Goal: Task Accomplishment & Management: Manage account settings

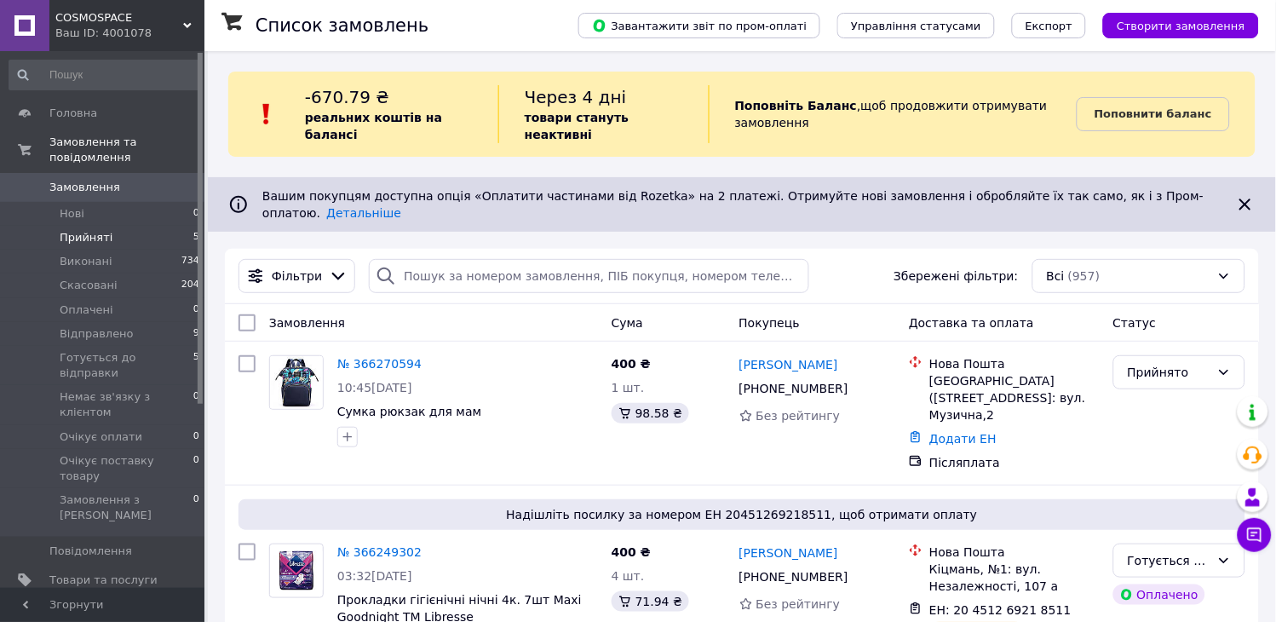
click at [150, 227] on li "Прийняті 5" at bounding box center [105, 238] width 210 height 24
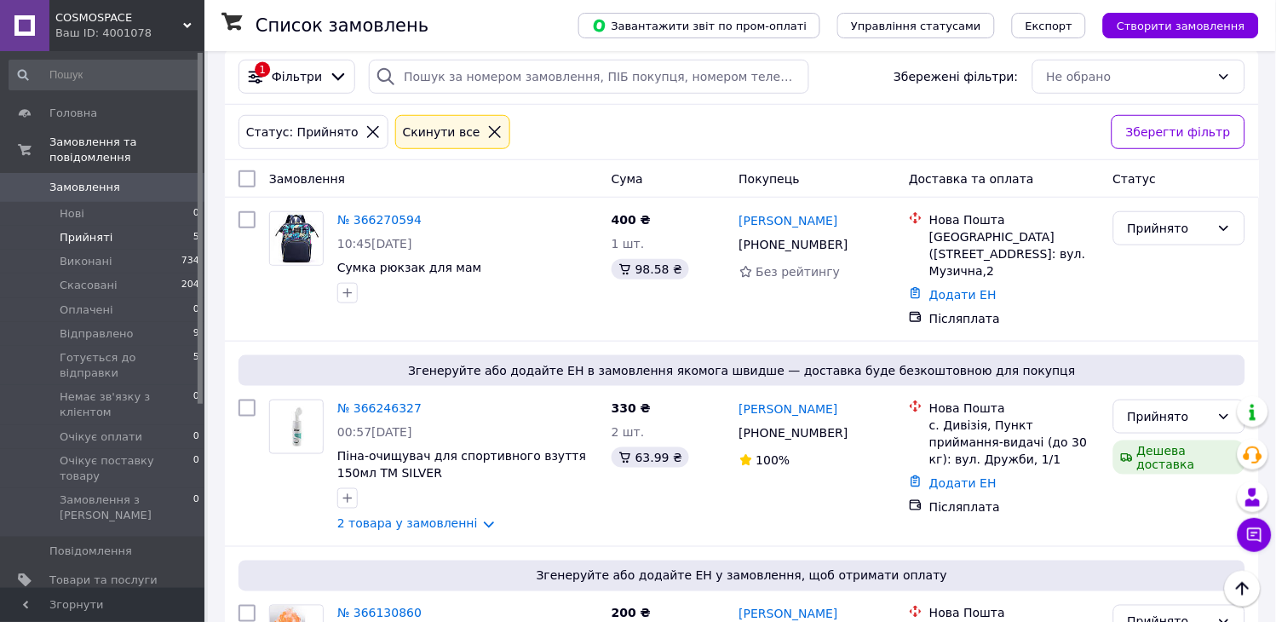
scroll to position [198, 0]
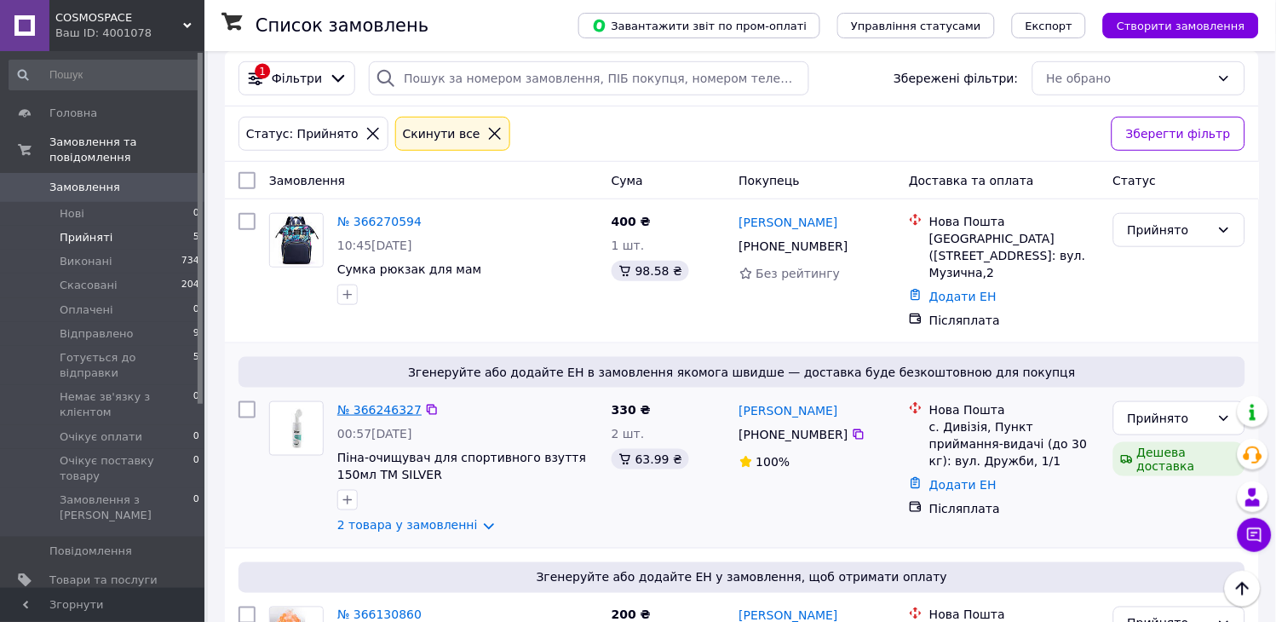
click at [390, 403] on link "№ 366246327" at bounding box center [379, 410] width 84 height 14
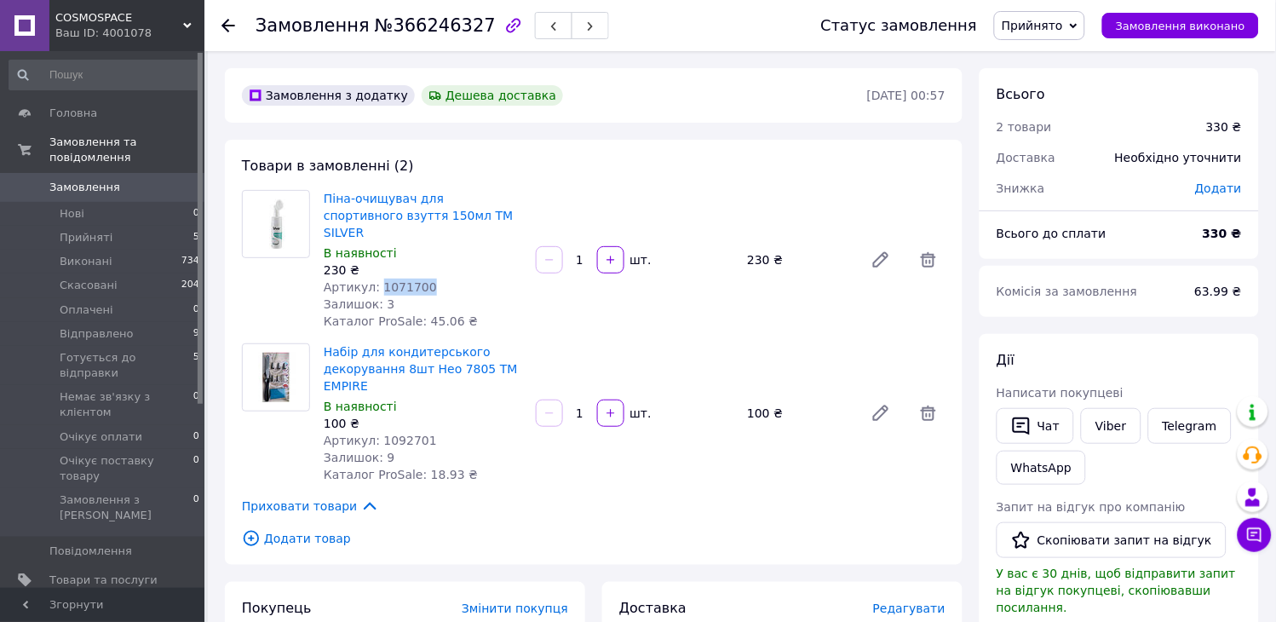
drag, startPoint x: 431, startPoint y: 268, endPoint x: 376, endPoint y: 268, distance: 55.4
click at [376, 279] on div "Артикул: 1071700" at bounding box center [423, 287] width 198 height 17
copy span "1071700"
drag, startPoint x: 422, startPoint y: 422, endPoint x: 376, endPoint y: 424, distance: 46.9
click at [376, 432] on div "Артикул: 1092701" at bounding box center [423, 440] width 198 height 17
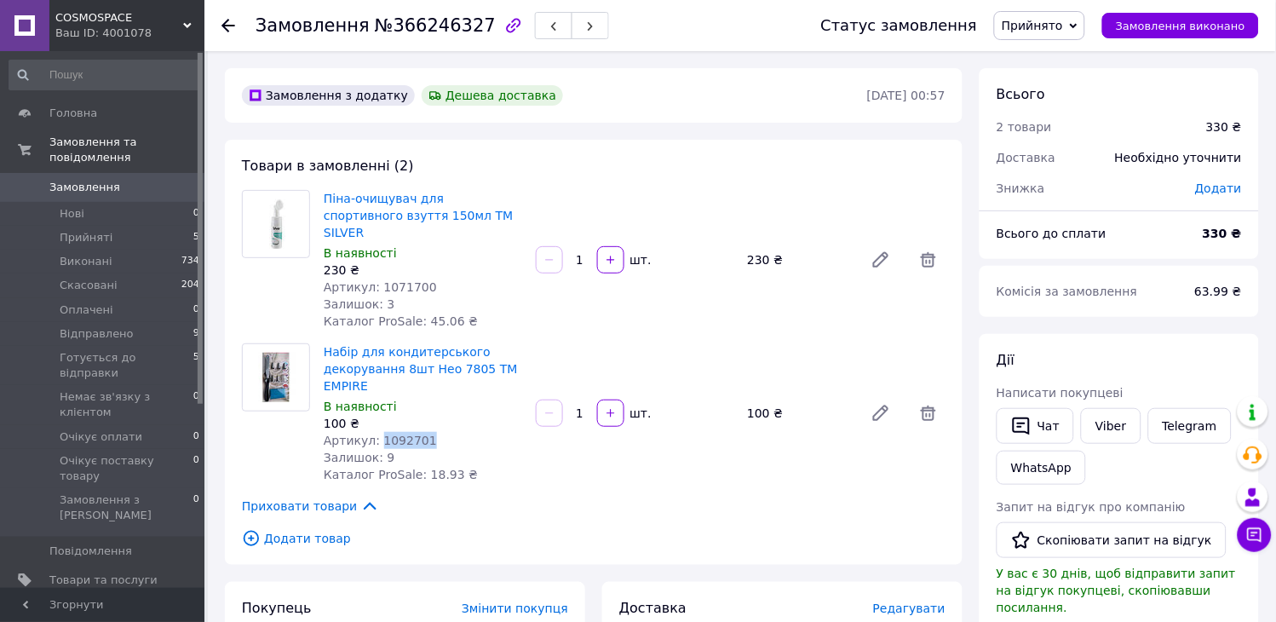
copy span "1092701"
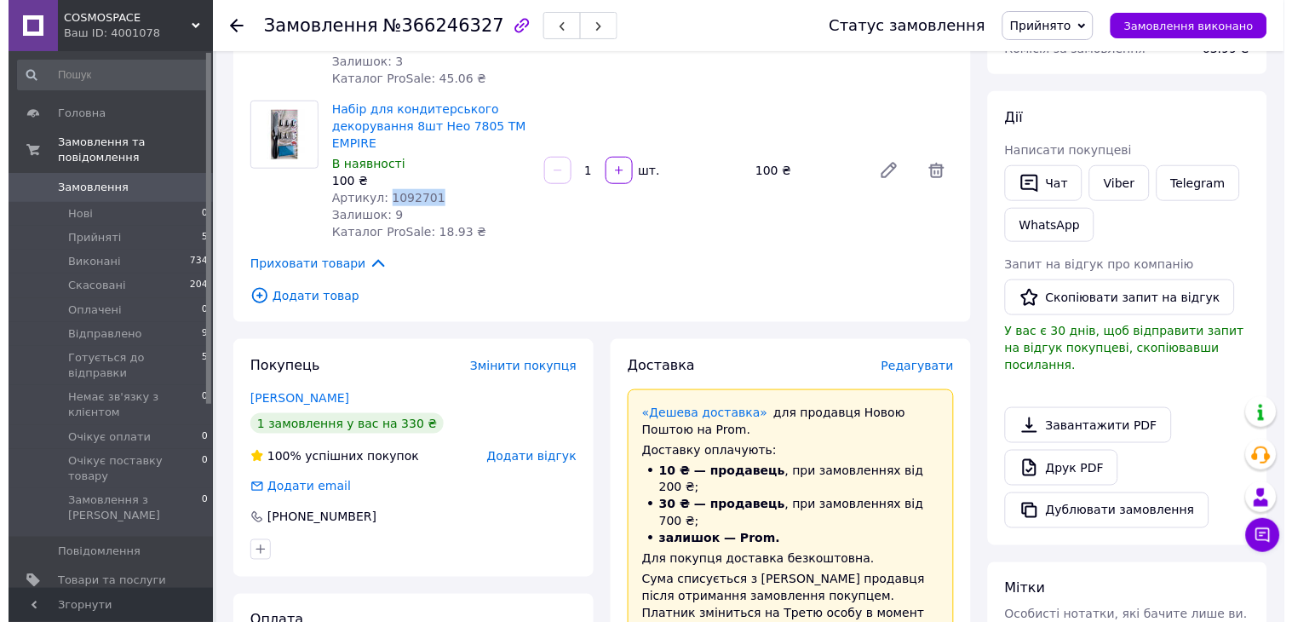
scroll to position [284, 0]
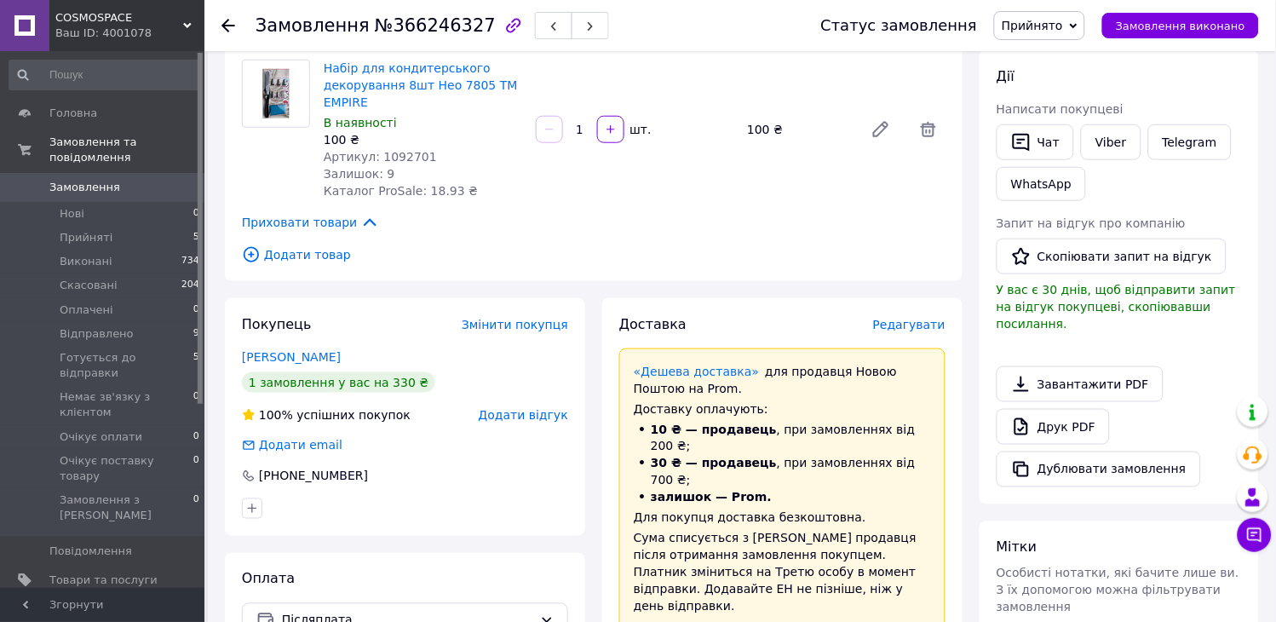
click at [922, 318] on span "Редагувати" at bounding box center [909, 325] width 72 height 14
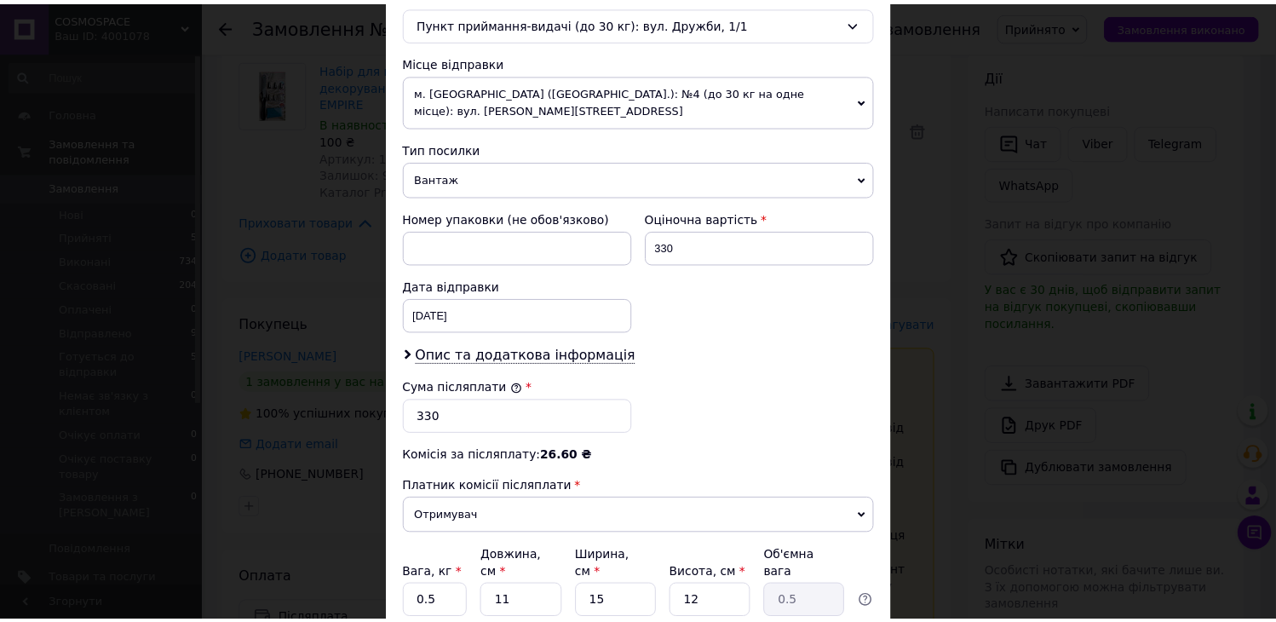
scroll to position [697, 0]
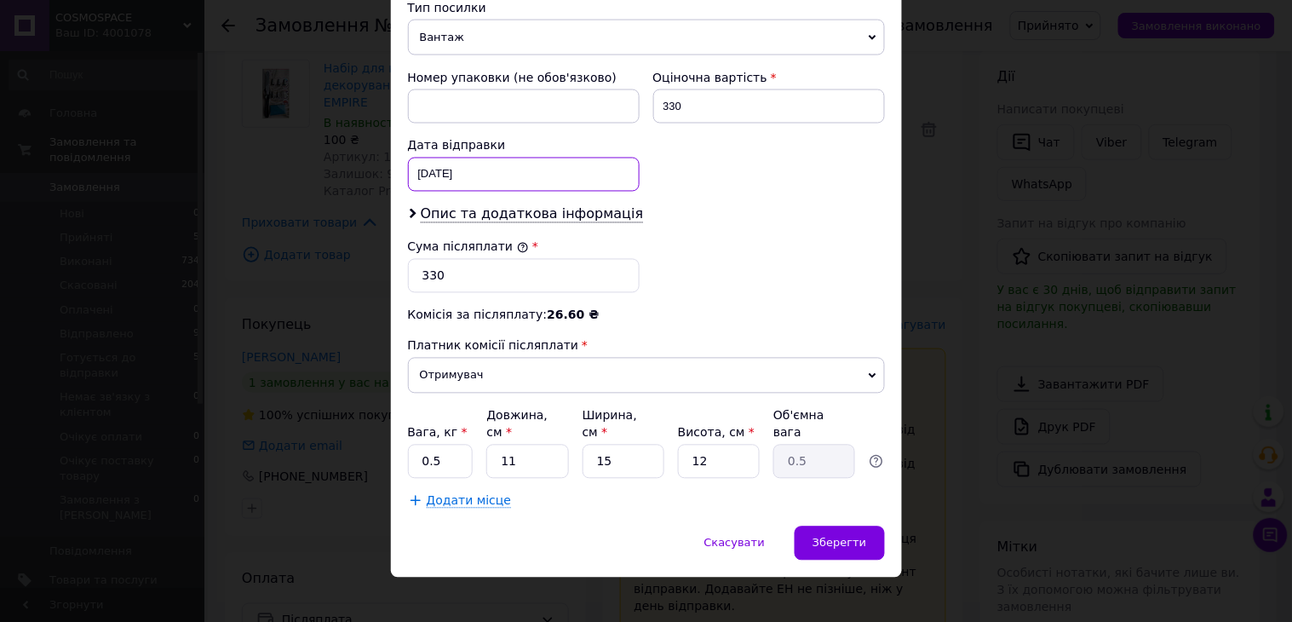
click at [462, 163] on div "[DATE] < 2025 > < Октябрь > Пн Вт Ср Чт Пт Сб Вс 29 30 1 2 3 4 5 6 7 8 9 10 11 …" at bounding box center [524, 175] width 232 height 34
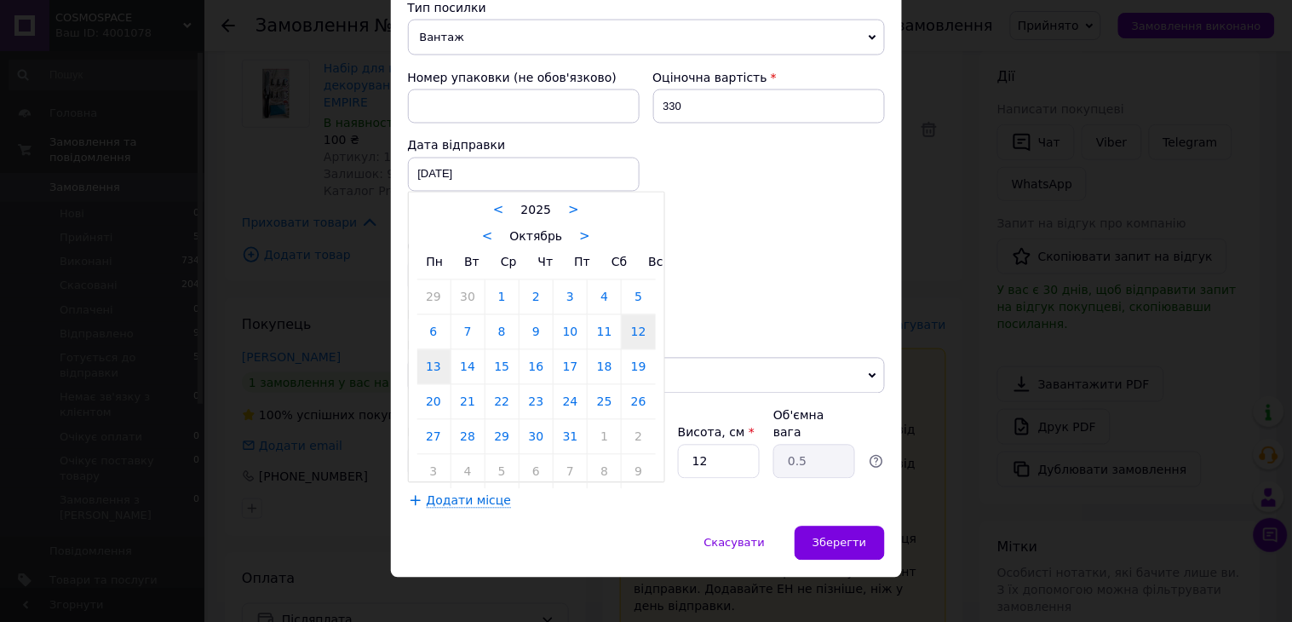
click at [428, 370] on link "13" at bounding box center [433, 367] width 33 height 34
type input "[DATE]"
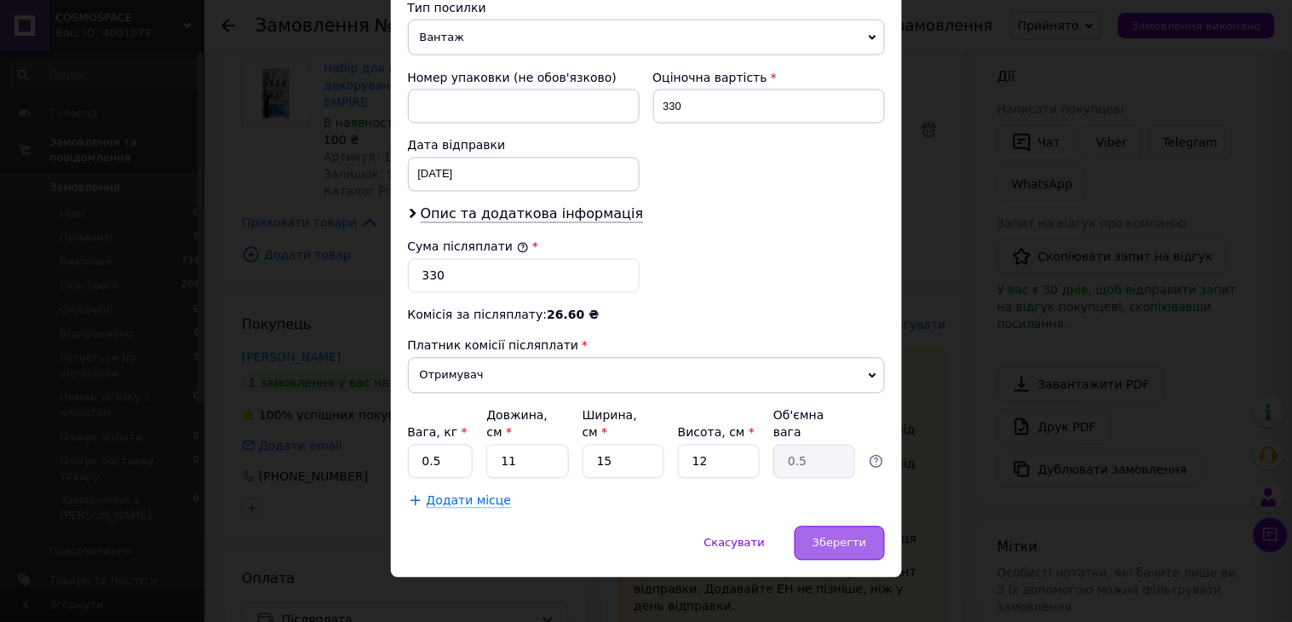
click at [846, 537] on span "Зберегти" at bounding box center [840, 543] width 54 height 13
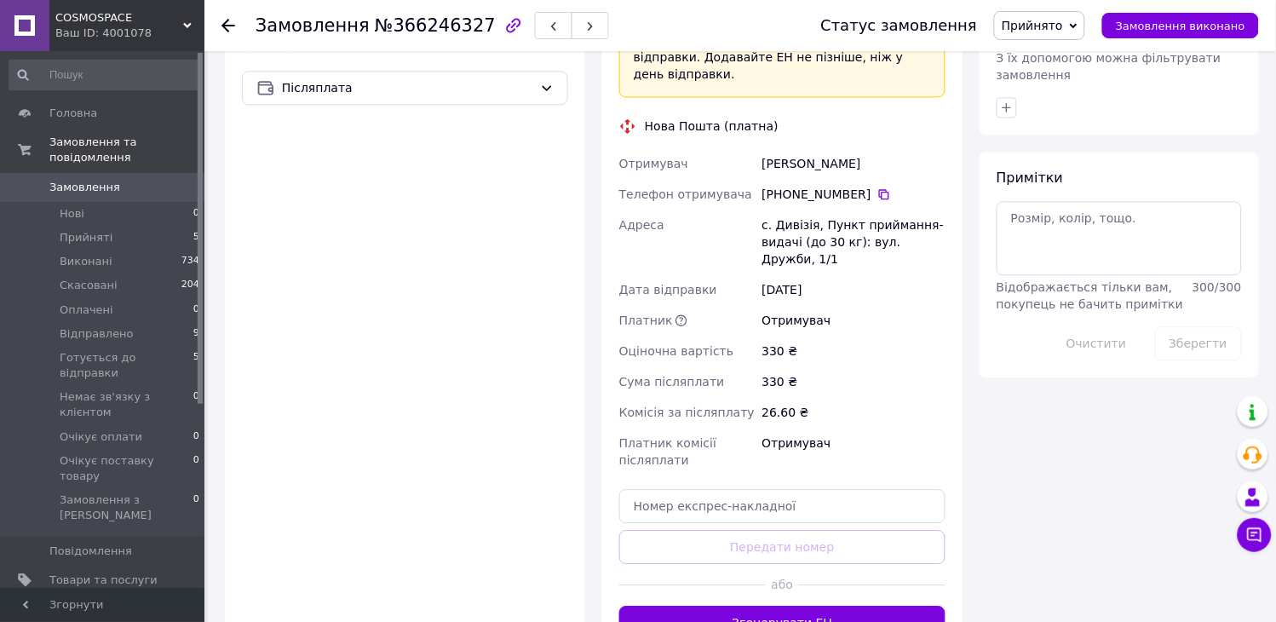
scroll to position [852, 0]
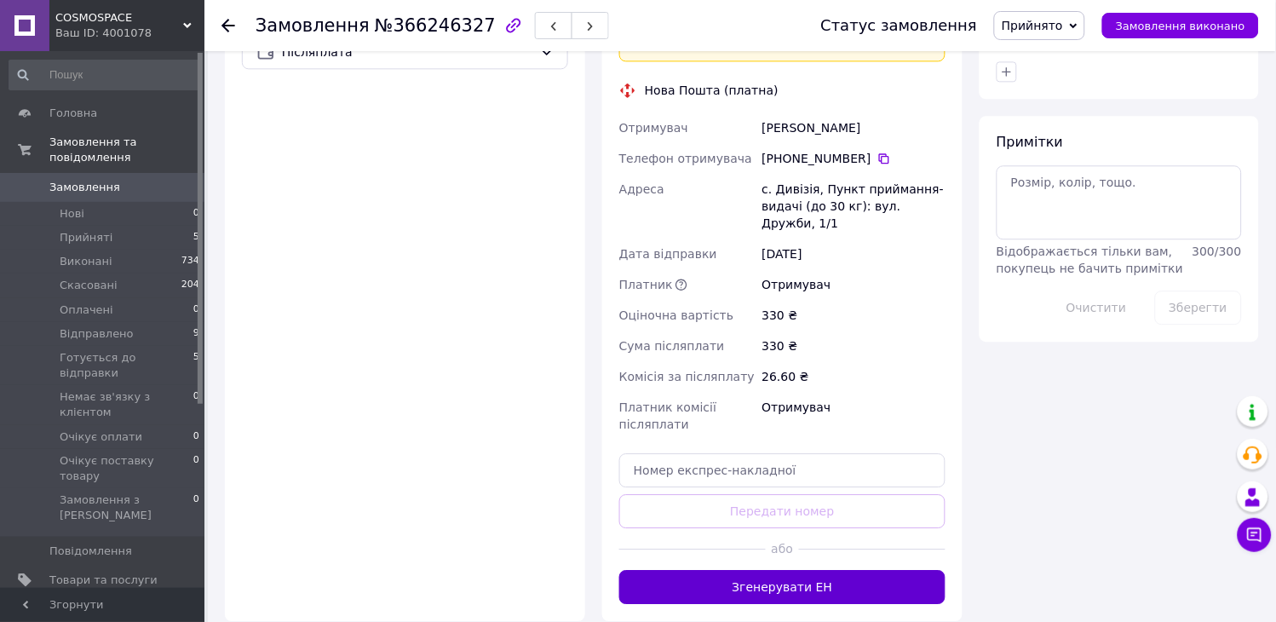
click at [888, 570] on button "Згенерувати ЕН" at bounding box center [782, 587] width 326 height 34
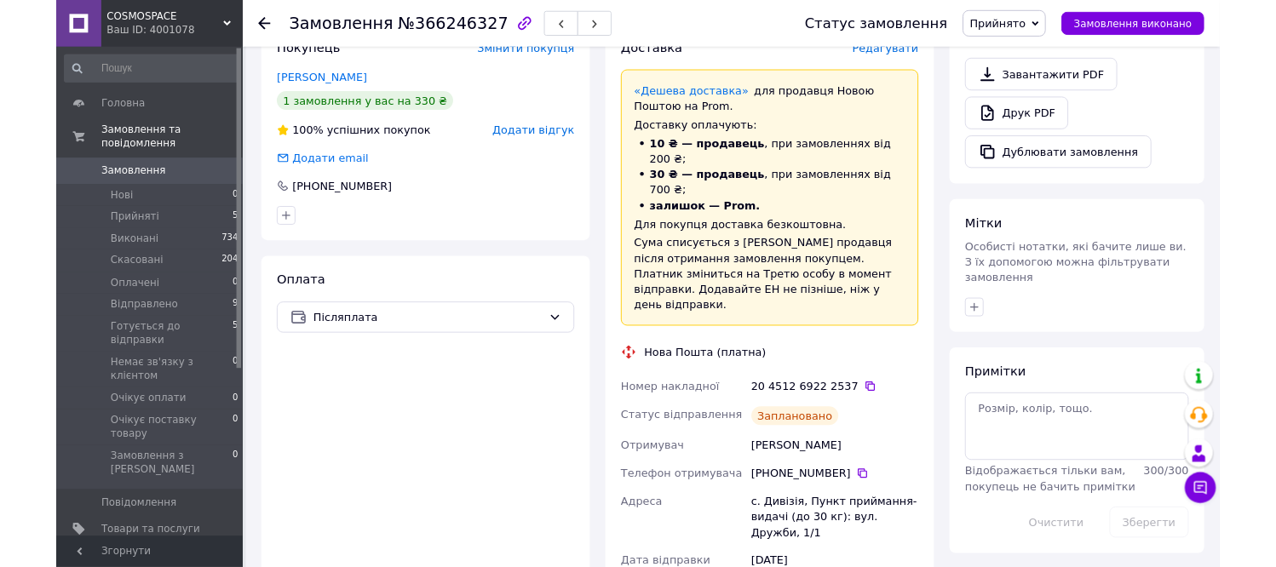
scroll to position [567, 0]
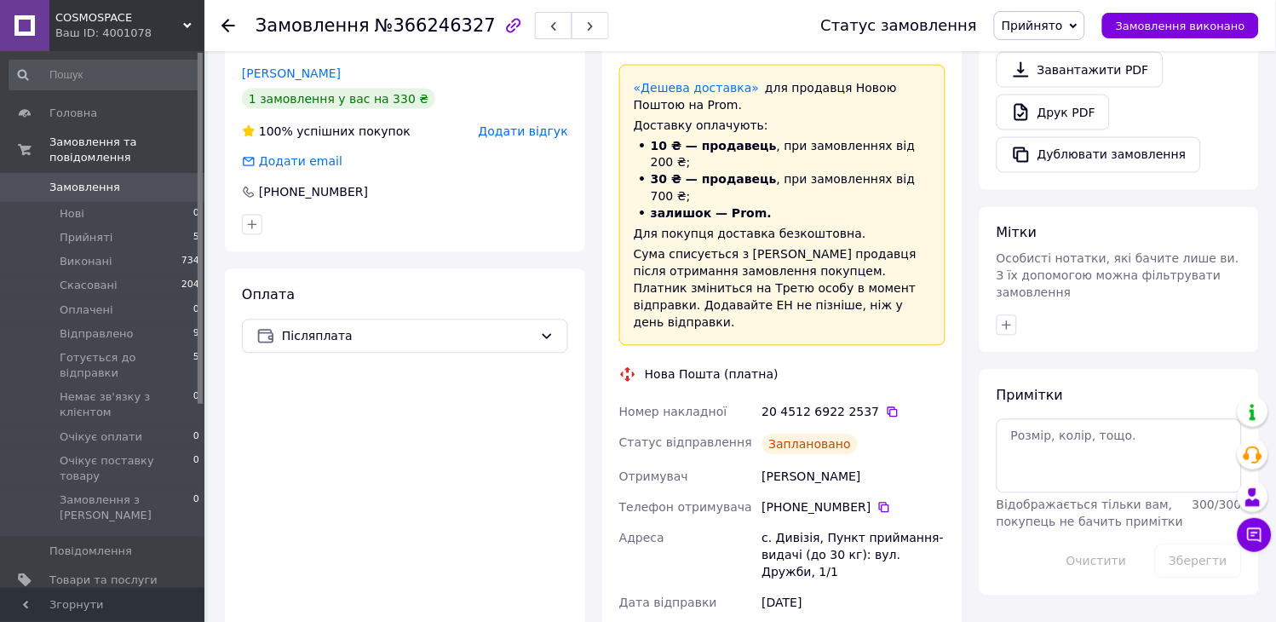
drag, startPoint x: 872, startPoint y: 420, endPoint x: 758, endPoint y: 426, distance: 114.3
click at [758, 426] on div "Номер накладної 20 4512 6922 2537   Статус відправлення Заплановано Отримувач […" at bounding box center [782, 617] width 333 height 440
copy div "Отримувач [PERSON_NAME]"
click at [877, 501] on icon at bounding box center [884, 508] width 14 height 14
click at [886, 405] on icon at bounding box center [893, 412] width 14 height 14
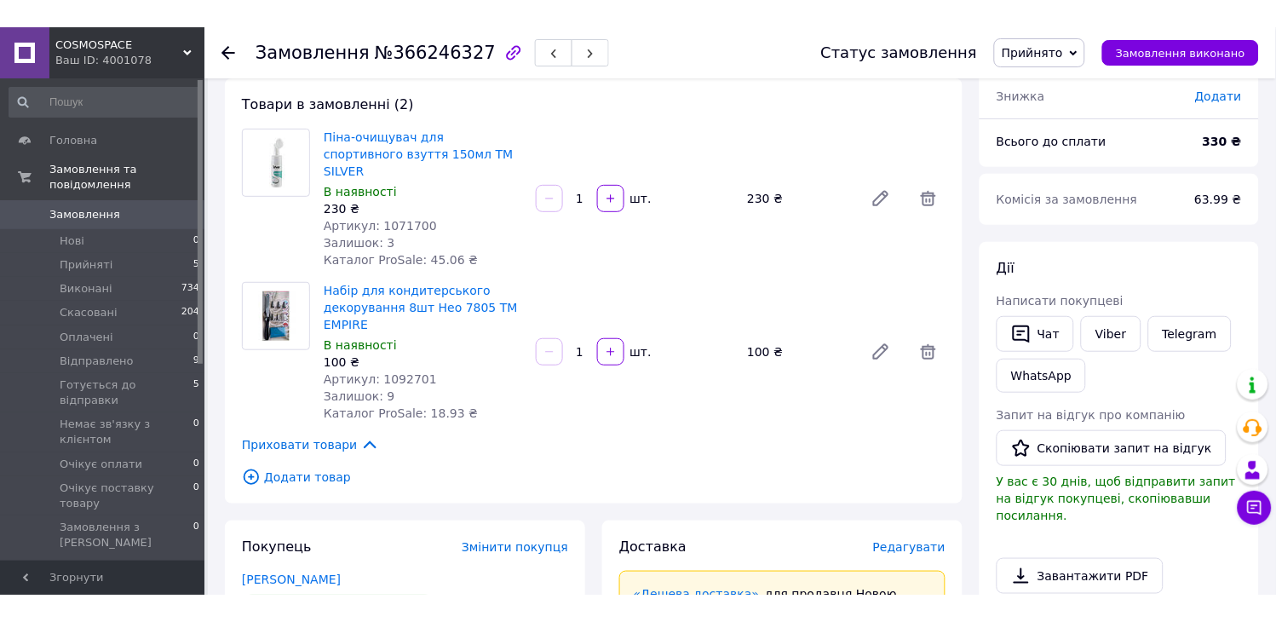
scroll to position [0, 0]
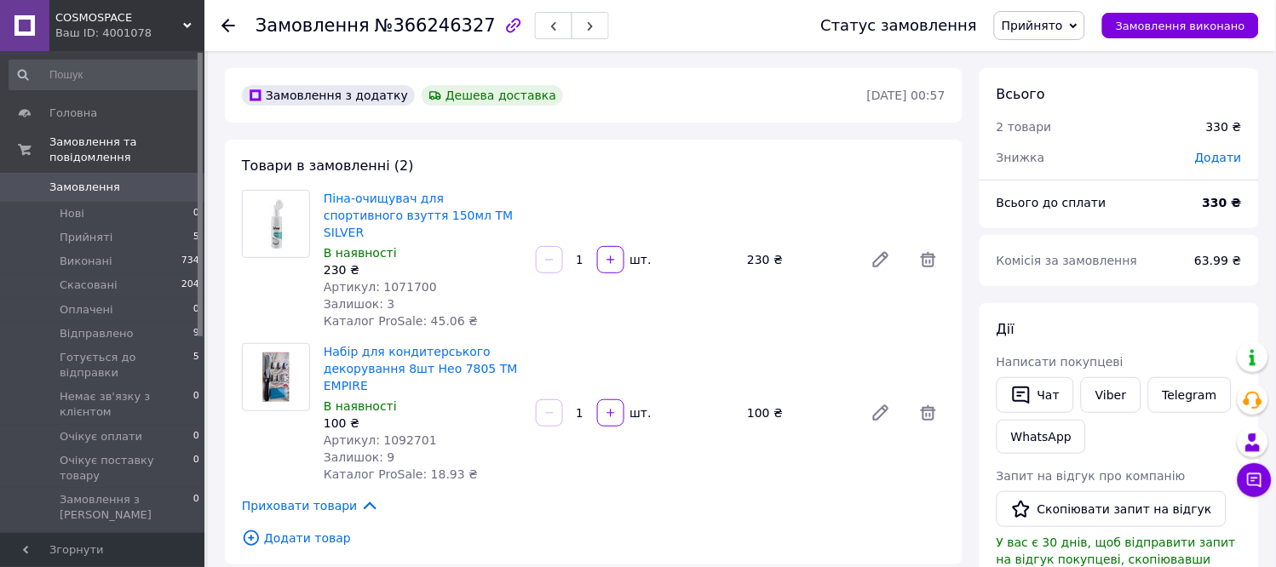
click at [1040, 22] on span "Прийнято" at bounding box center [1032, 26] width 61 height 14
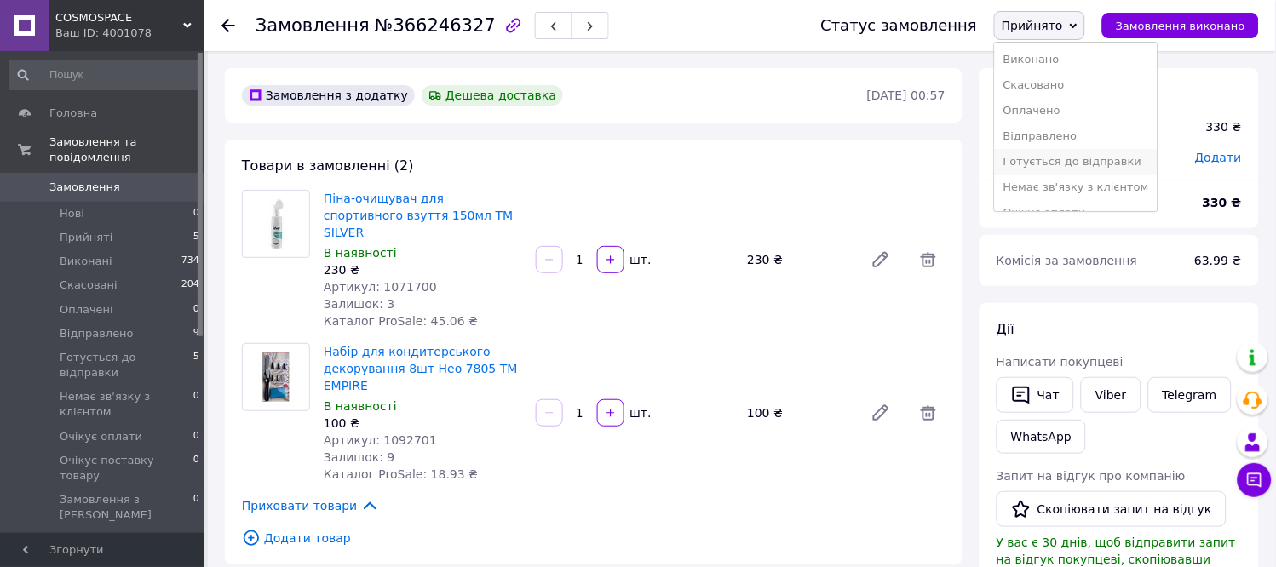
click at [1086, 159] on li "Готується до відправки" at bounding box center [1076, 162] width 163 height 26
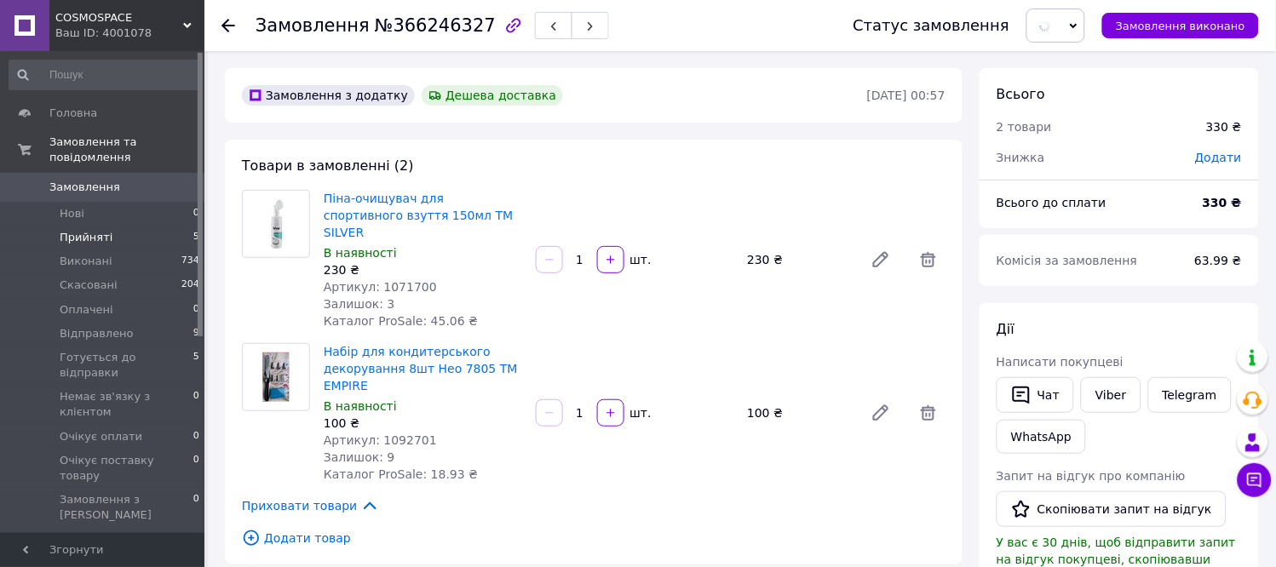
click at [157, 226] on li "Прийняті 5" at bounding box center [105, 238] width 210 height 24
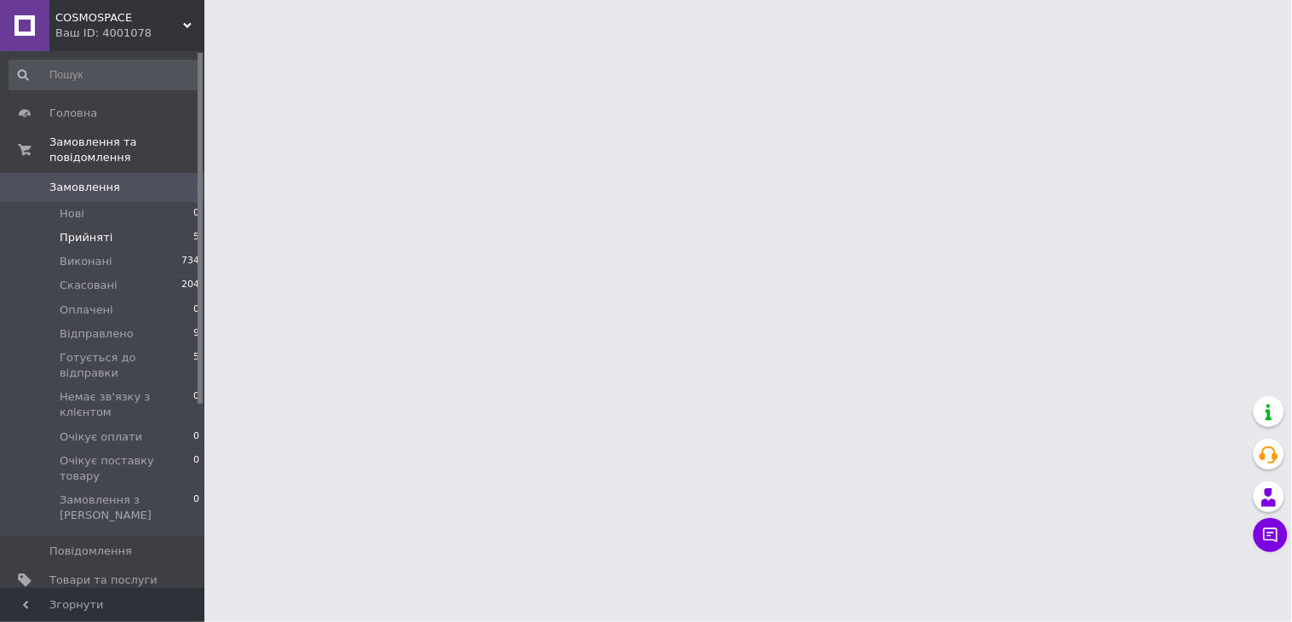
click at [119, 226] on li "Прийняті 5" at bounding box center [105, 238] width 210 height 24
click at [100, 230] on span "Прийняті" at bounding box center [86, 237] width 53 height 15
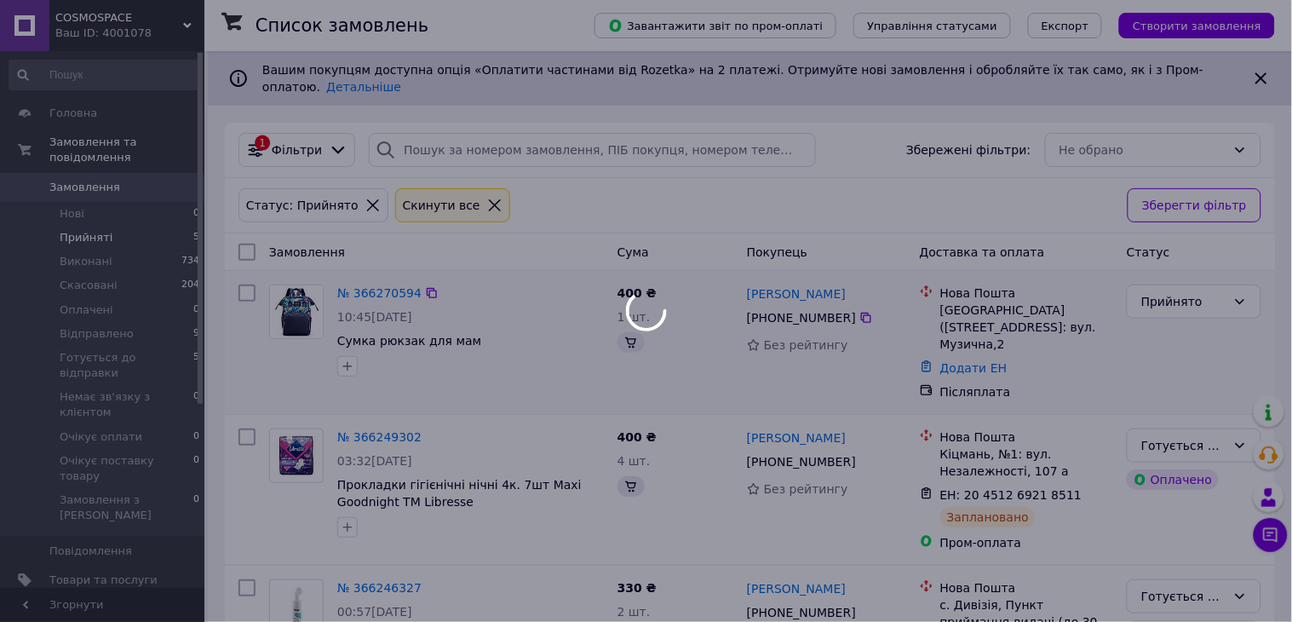
click at [94, 230] on span "Прийняті" at bounding box center [86, 237] width 53 height 15
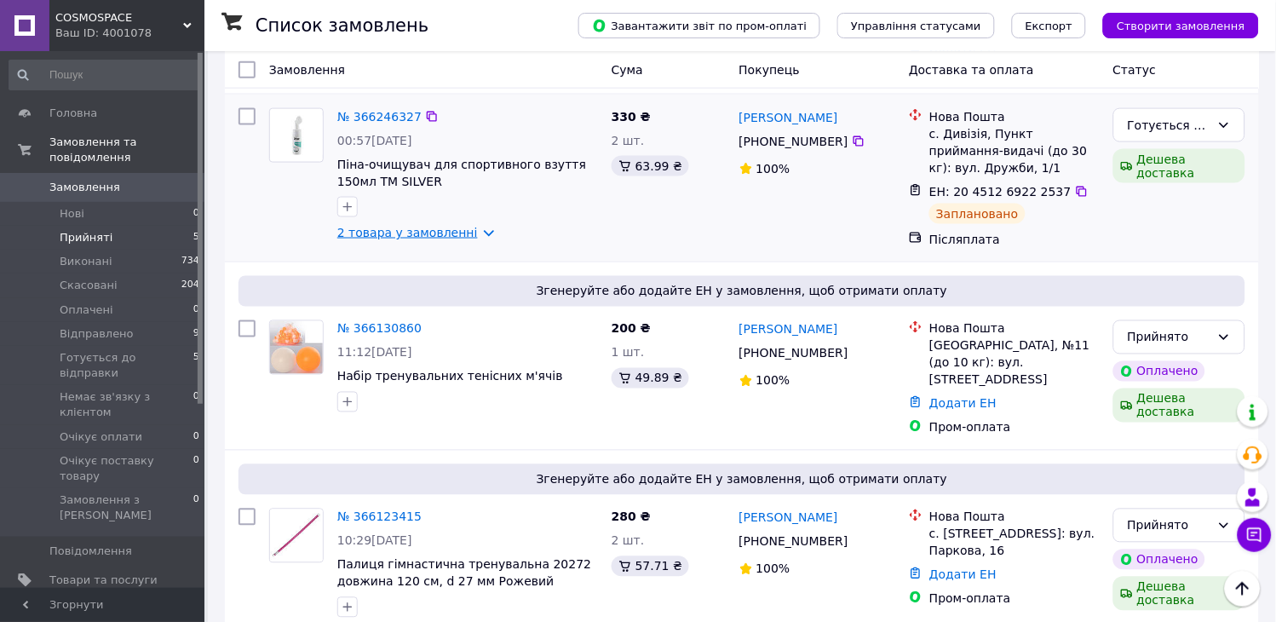
scroll to position [473, 0]
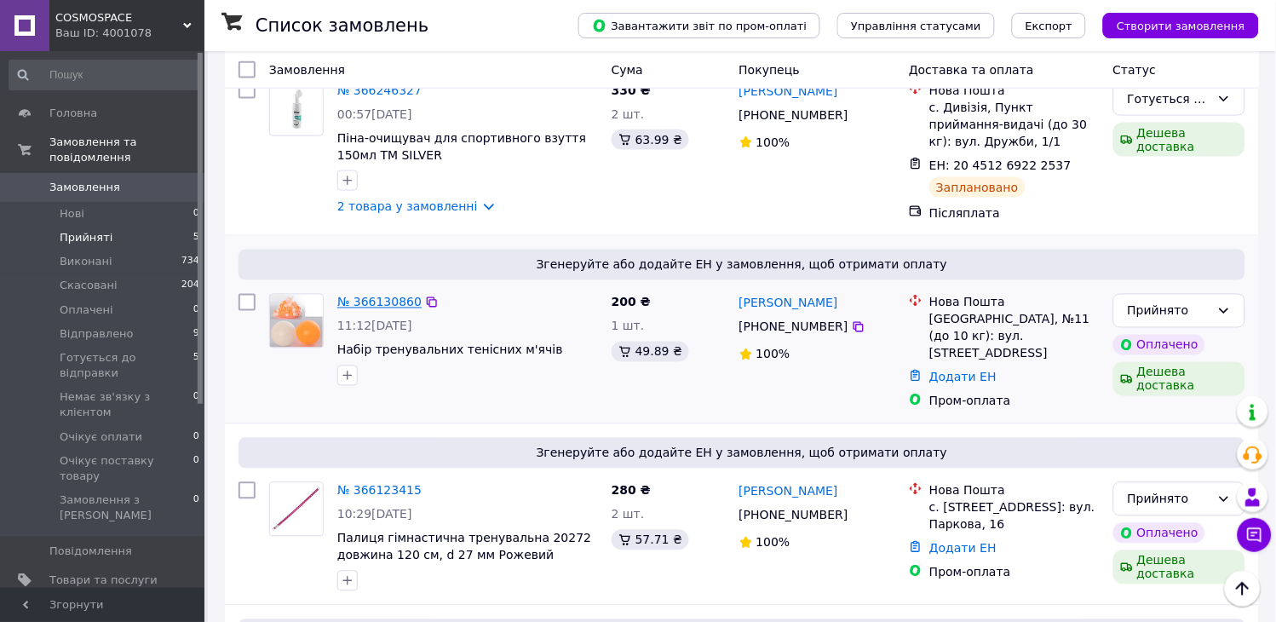
click at [370, 296] on link "№ 366130860" at bounding box center [379, 303] width 84 height 14
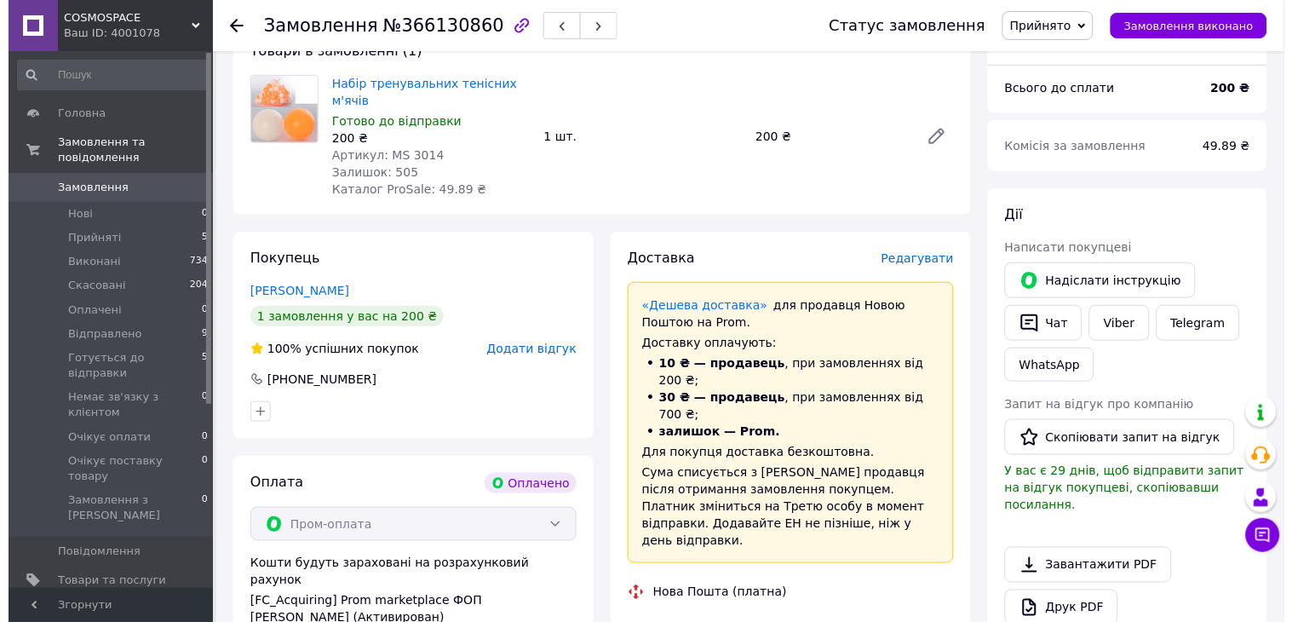
scroll to position [95, 0]
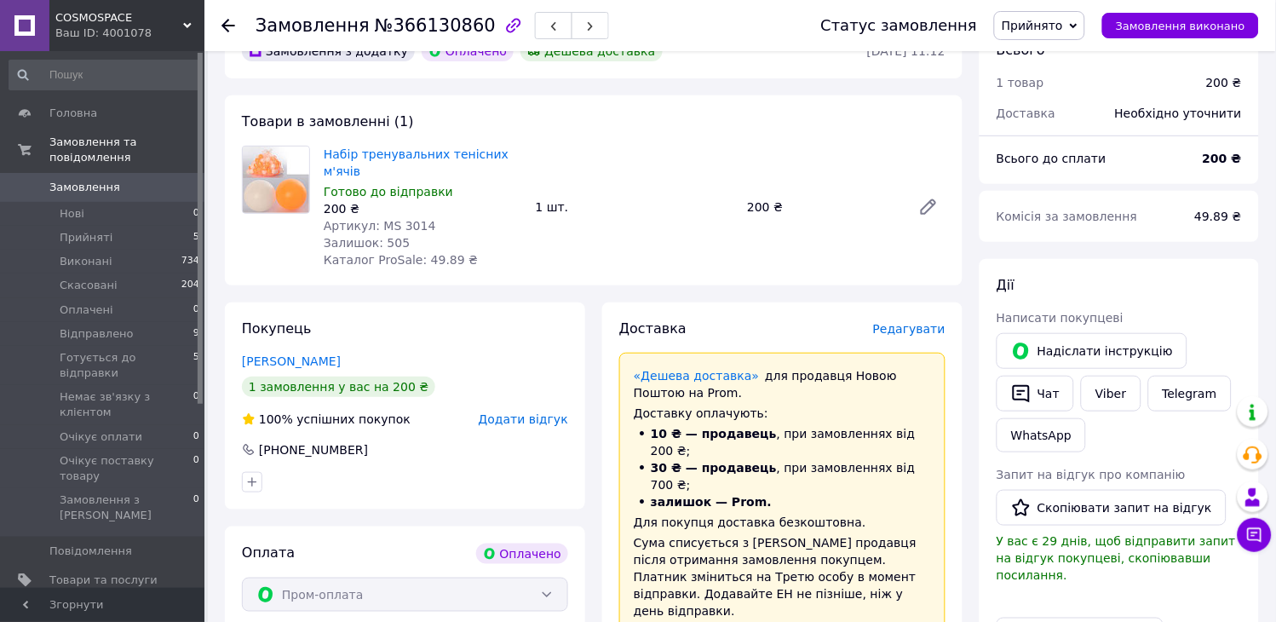
click at [915, 322] on span "Редагувати" at bounding box center [909, 329] width 72 height 14
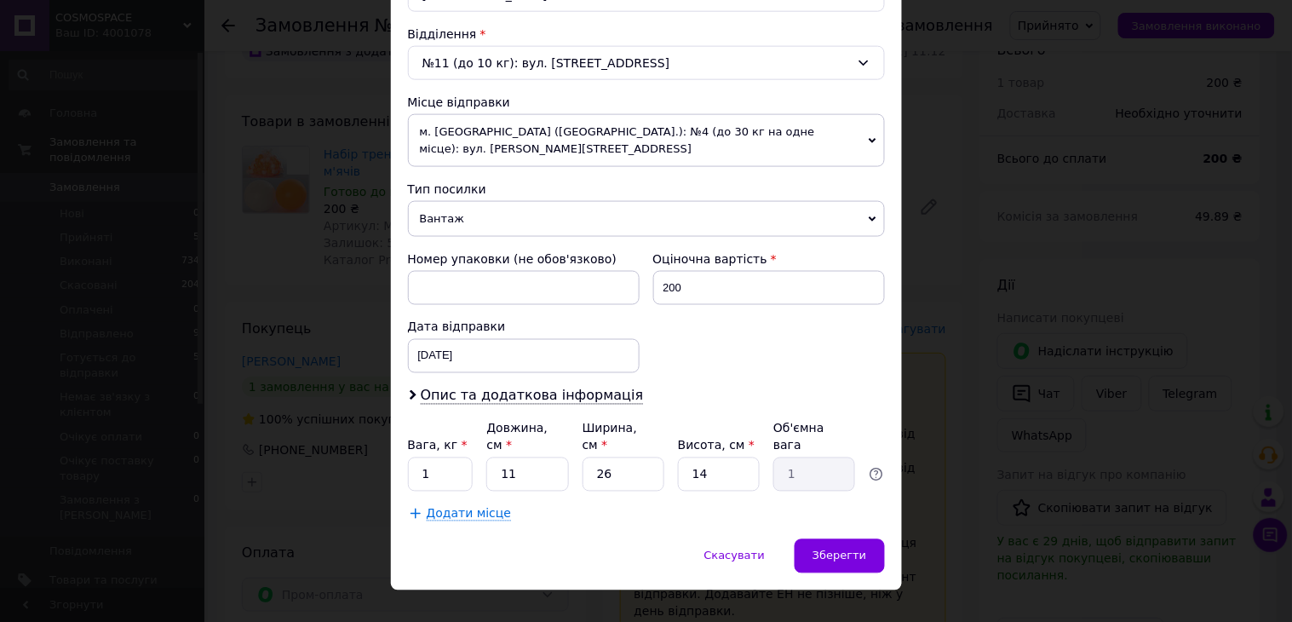
scroll to position [528, 0]
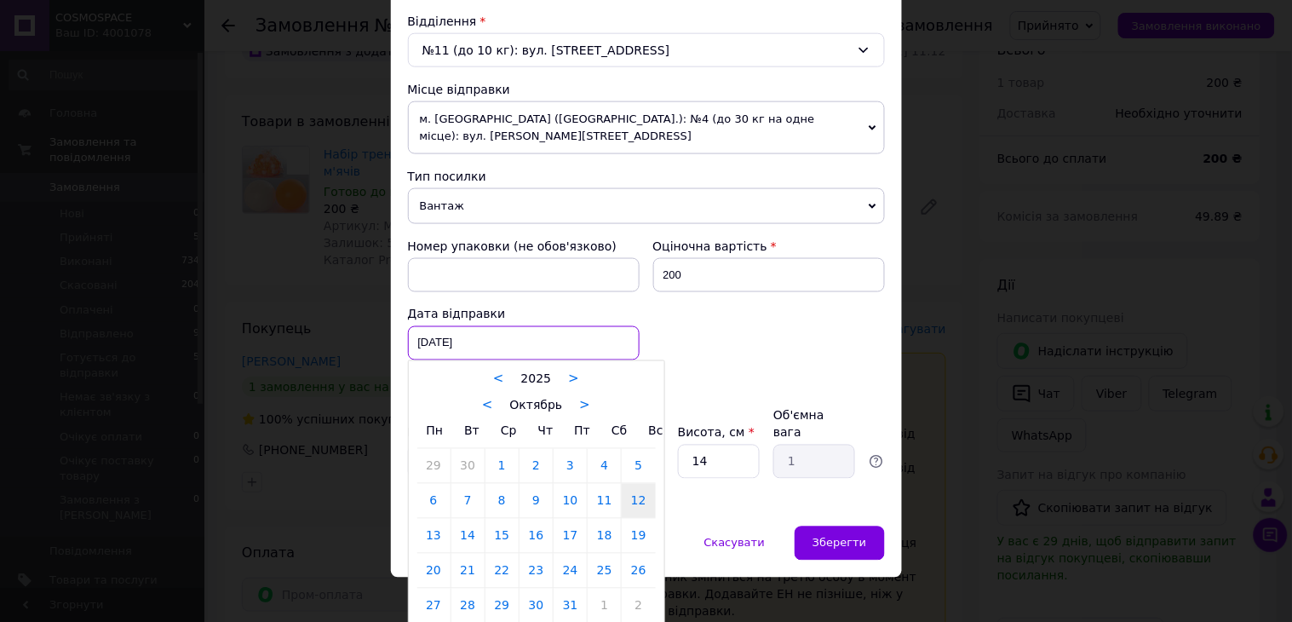
click at [448, 350] on div "[DATE] < 2025 > < Октябрь > Пн Вт Ср Чт Пт Сб Вс 29 30 1 2 3 4 5 6 7 8 9 10 11 …" at bounding box center [524, 343] width 232 height 34
drag, startPoint x: 433, startPoint y: 541, endPoint x: 658, endPoint y: 520, distance: 226.7
click at [432, 541] on link "13" at bounding box center [433, 536] width 33 height 34
type input "[DATE]"
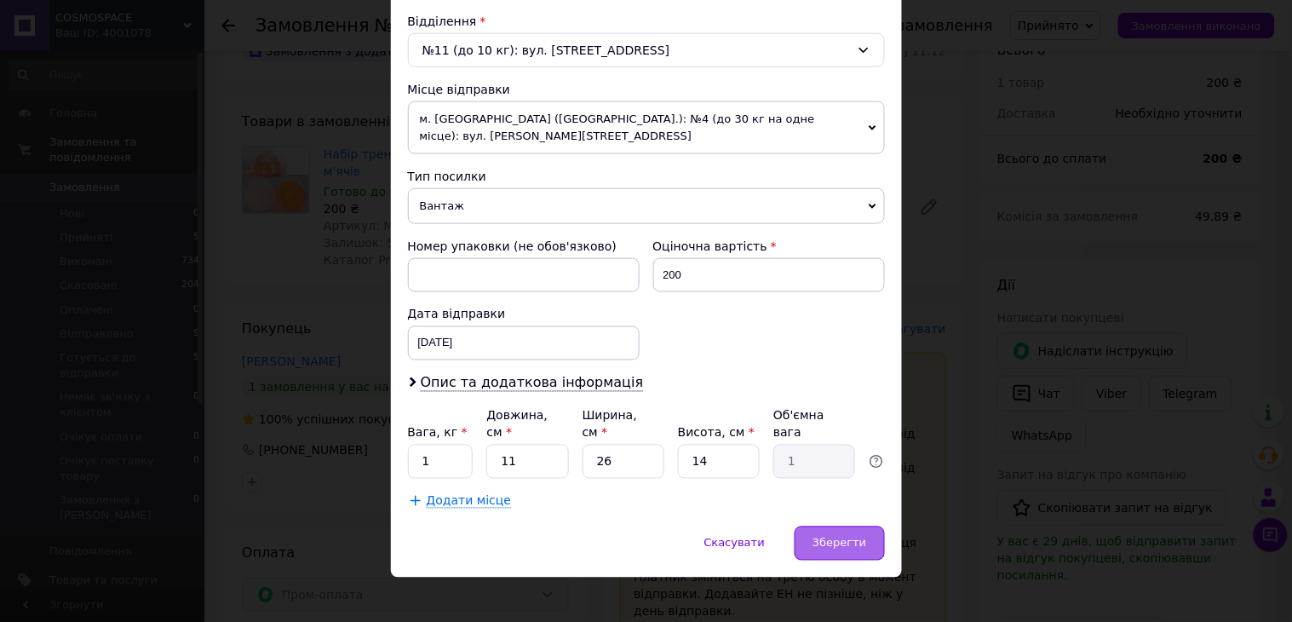
click at [839, 537] on span "Зберегти" at bounding box center [840, 543] width 54 height 13
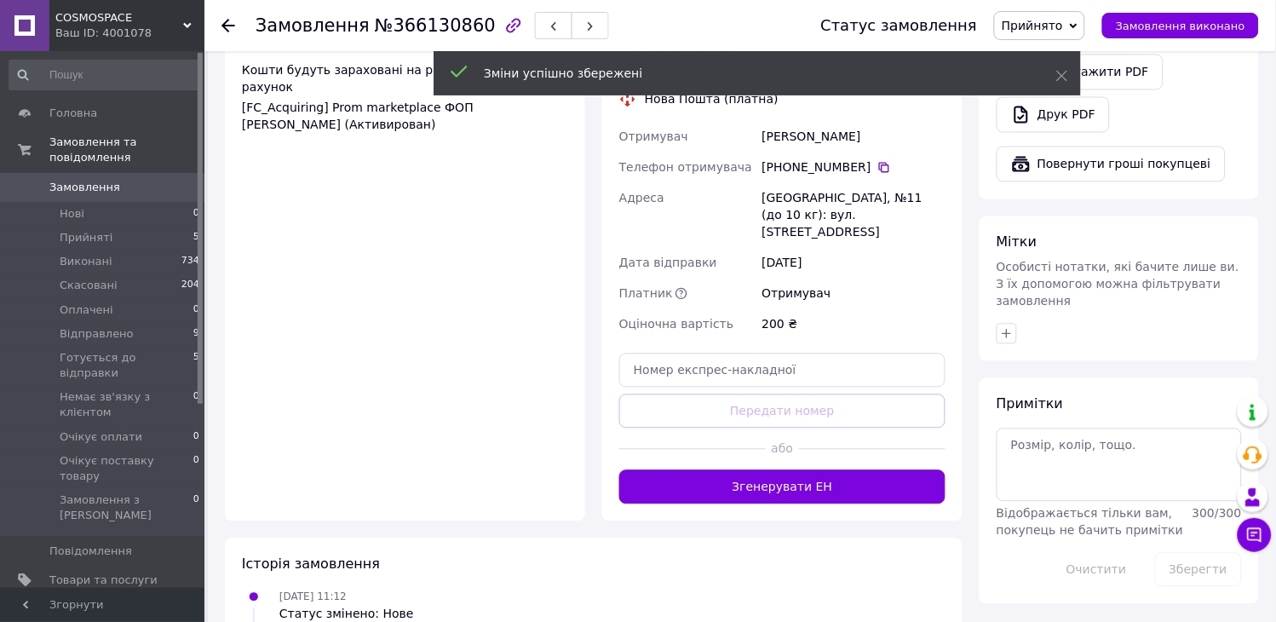
scroll to position [662, 0]
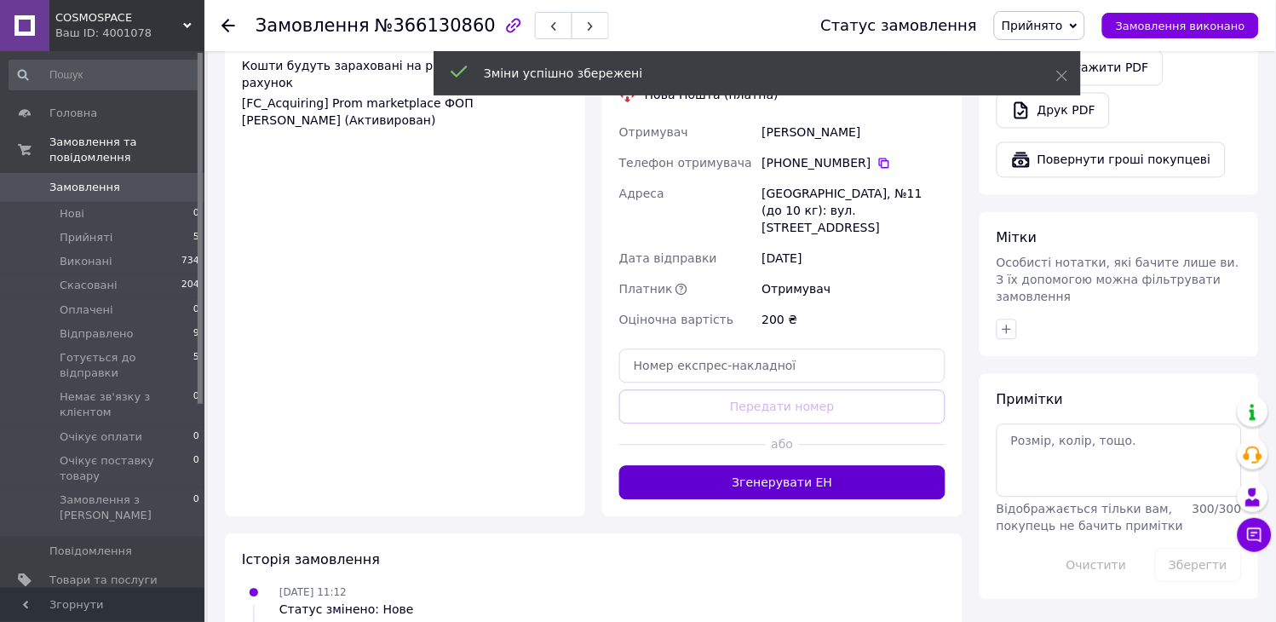
click at [843, 466] on button "Згенерувати ЕН" at bounding box center [782, 483] width 326 height 34
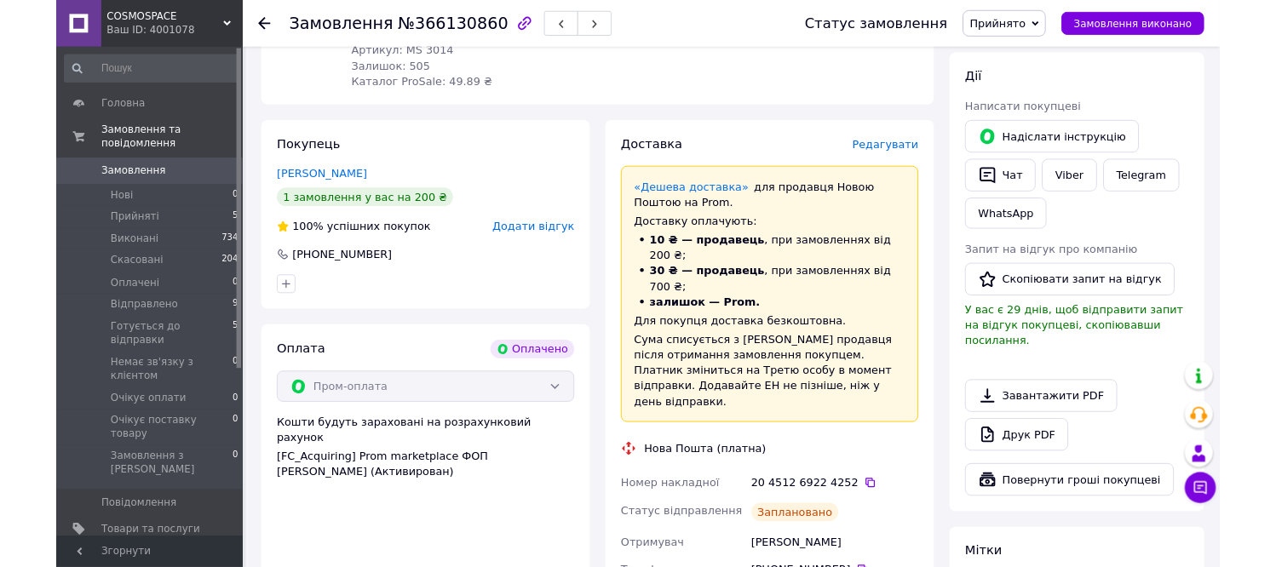
scroll to position [284, 0]
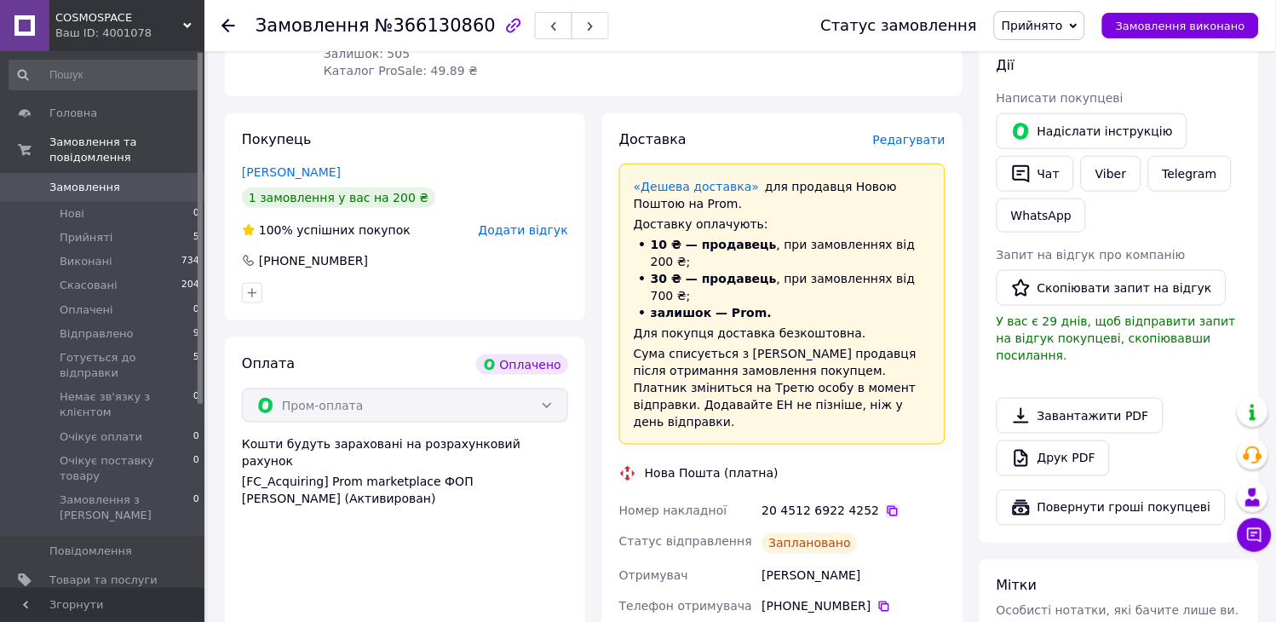
click at [888, 506] on icon at bounding box center [893, 511] width 10 height 10
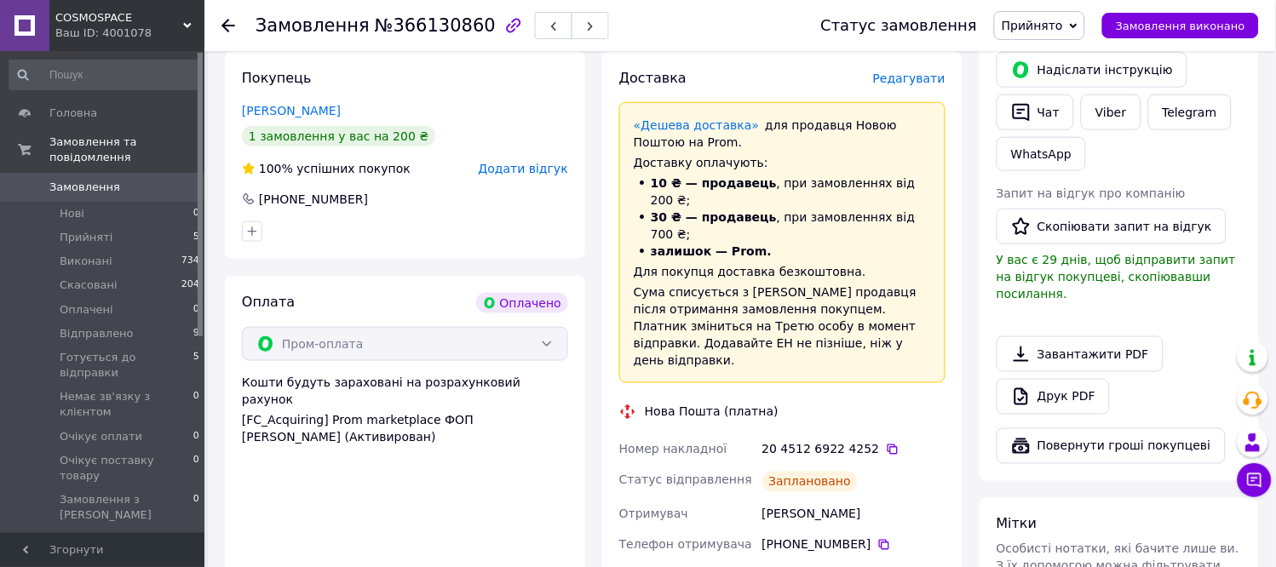
scroll to position [378, 0]
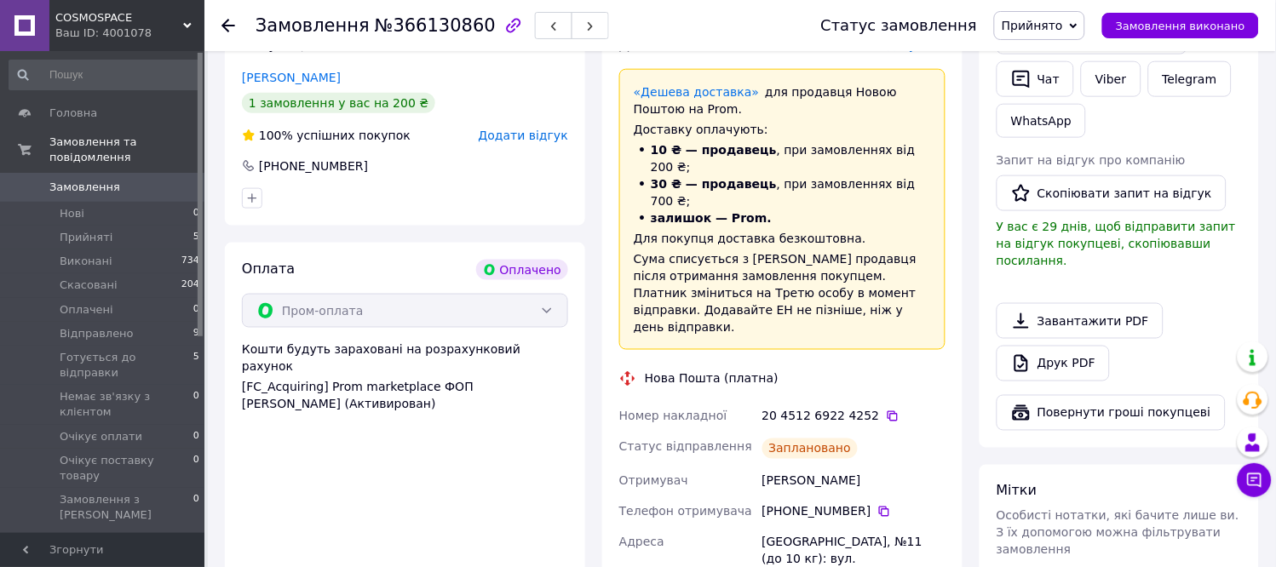
drag, startPoint x: 866, startPoint y: 428, endPoint x: 701, endPoint y: 438, distance: 165.5
click at [701, 438] on div "Номер накладної 20 4512 6922 4252   Статус відправлення Заплановано Отримувач […" at bounding box center [782, 566] width 333 height 330
copy div "Отримувач [PERSON_NAME]"
click at [877, 505] on icon at bounding box center [884, 512] width 14 height 14
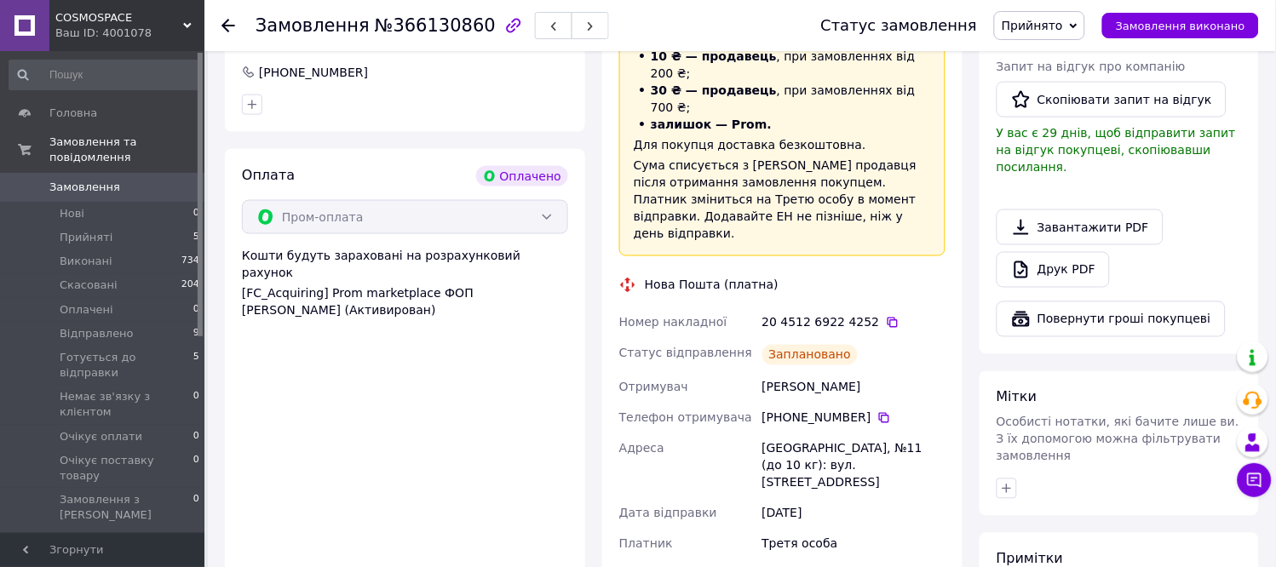
scroll to position [473, 0]
click at [1063, 22] on span "Прийнято" at bounding box center [1032, 26] width 61 height 14
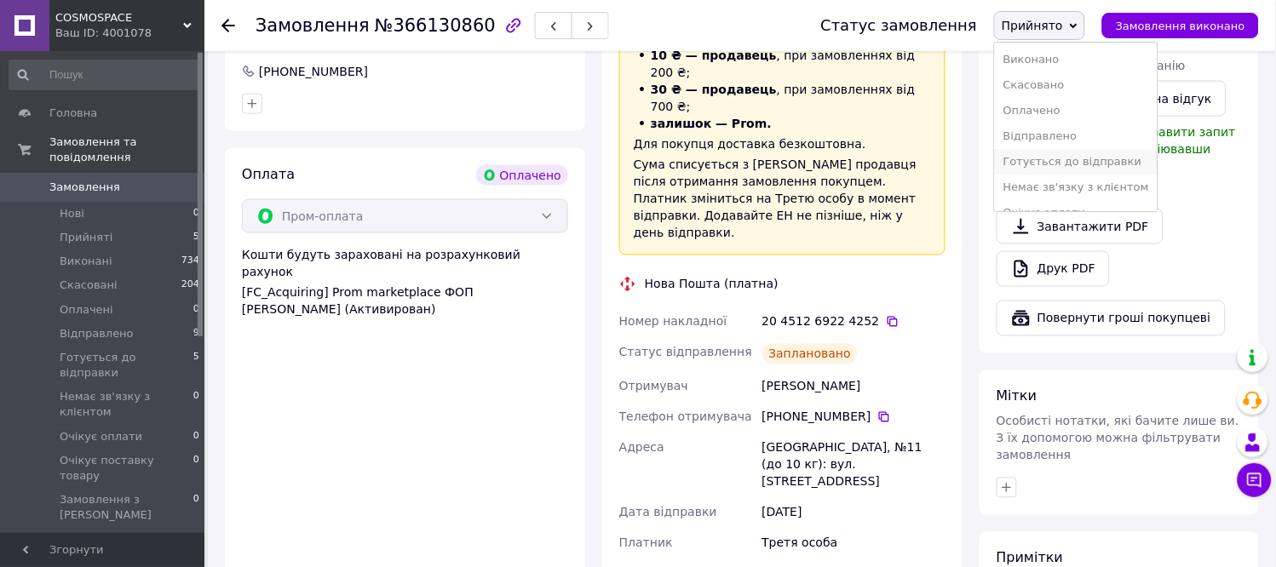
click at [1095, 158] on li "Готується до відправки" at bounding box center [1076, 162] width 163 height 26
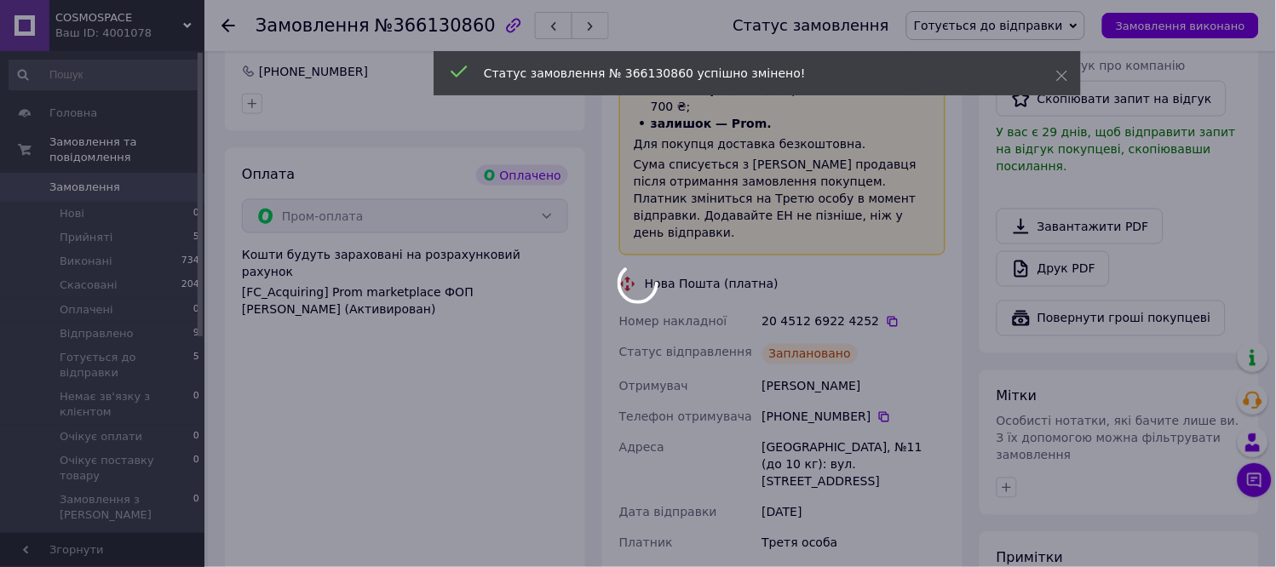
click at [120, 216] on div at bounding box center [638, 283] width 1276 height 567
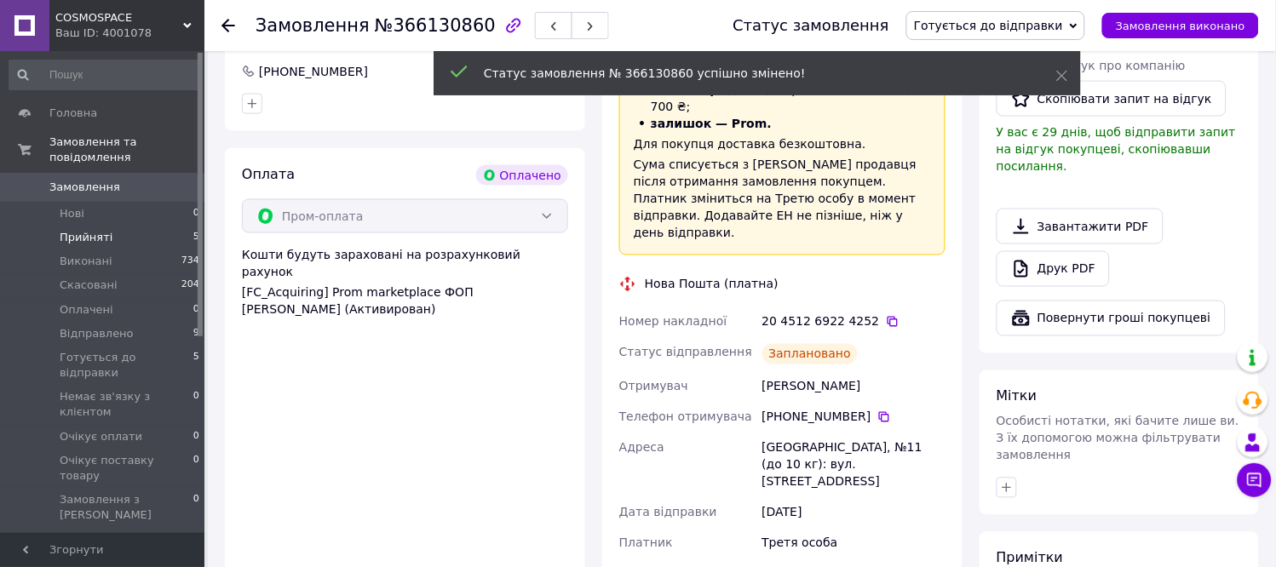
click at [112, 226] on li "Прийняті 5" at bounding box center [105, 238] width 210 height 24
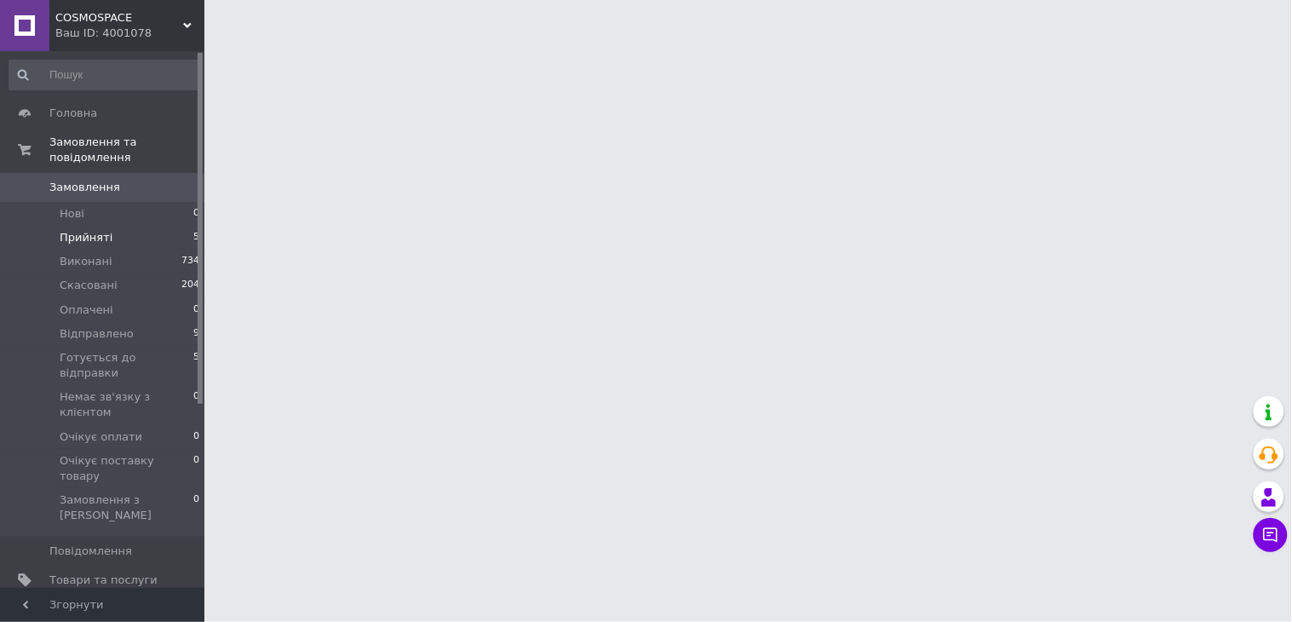
click at [155, 226] on li "Прийняті 5" at bounding box center [105, 238] width 210 height 24
click at [129, 226] on li "Прийняті 5" at bounding box center [105, 238] width 210 height 24
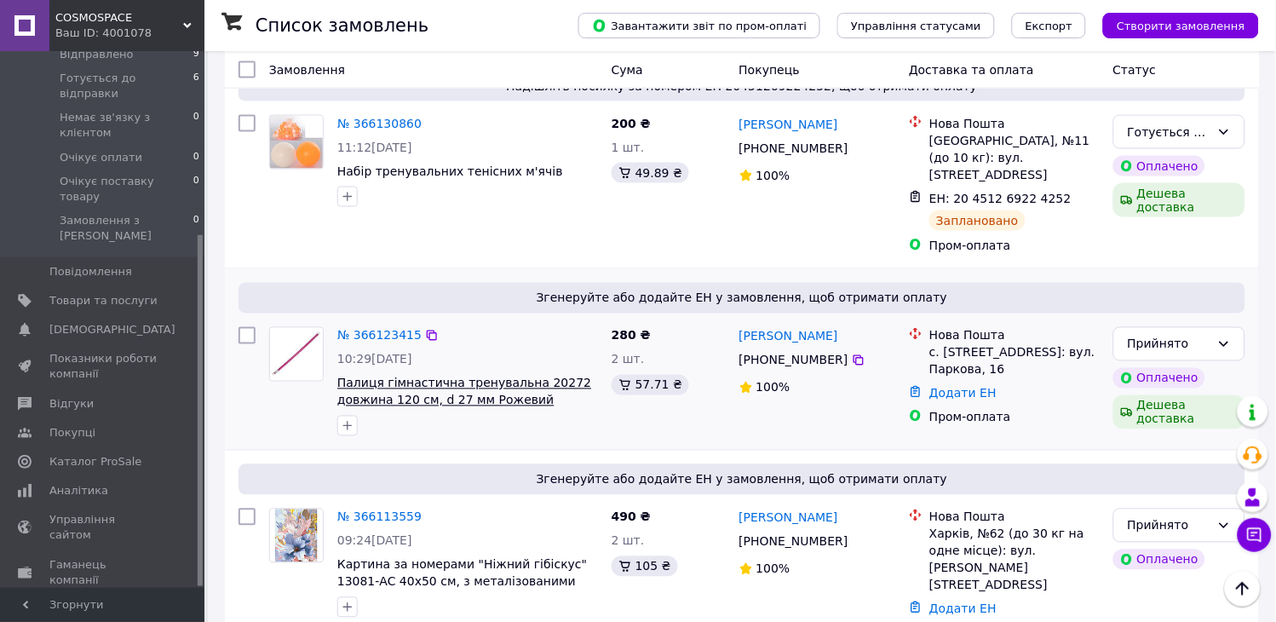
scroll to position [488, 0]
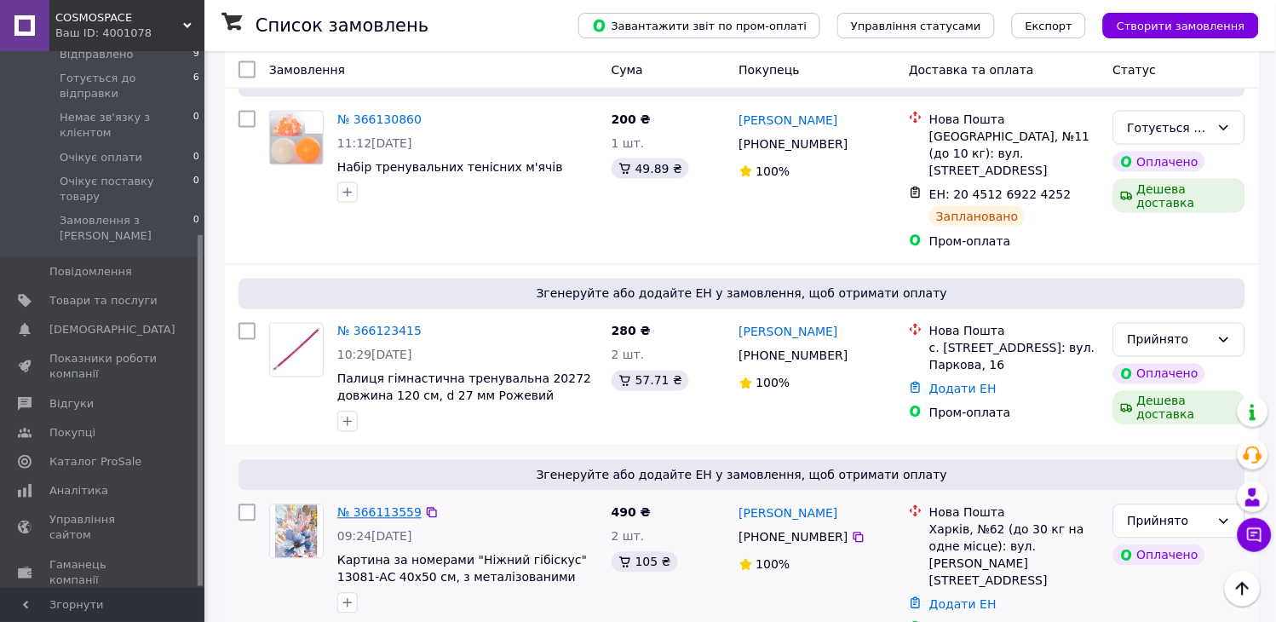
click at [399, 506] on link "№ 366113559" at bounding box center [379, 513] width 84 height 14
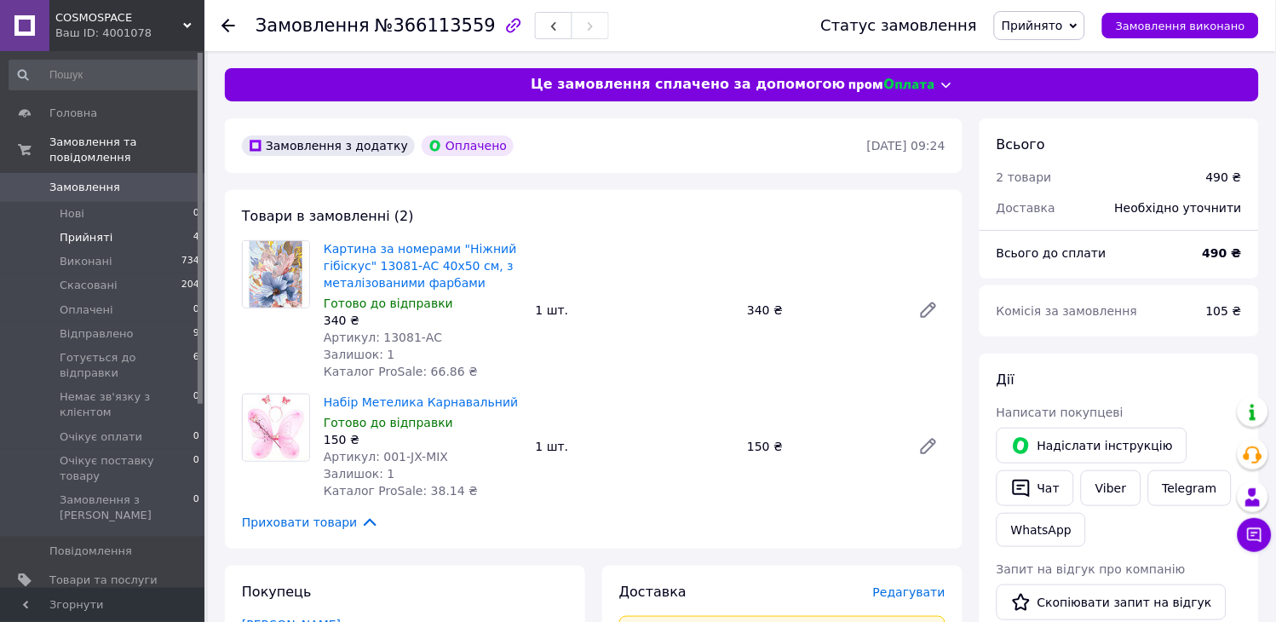
click at [163, 226] on li "Прийняті 4" at bounding box center [105, 238] width 210 height 24
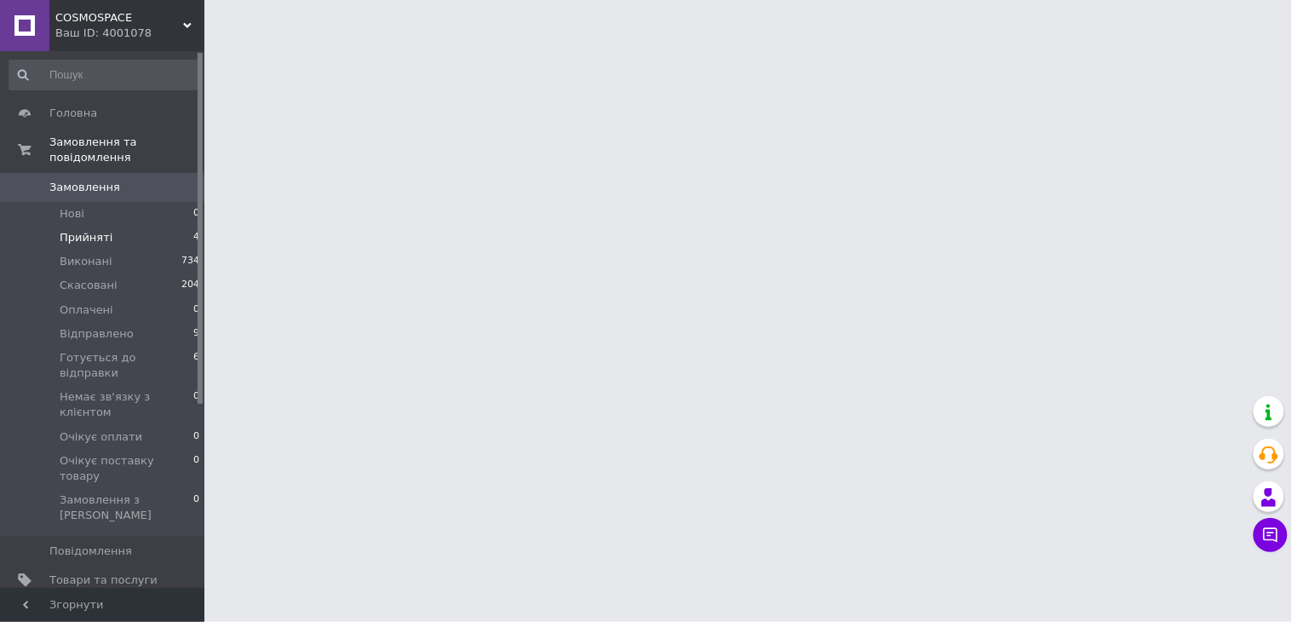
click at [117, 226] on li "Прийняті 4" at bounding box center [105, 238] width 210 height 24
click at [91, 230] on span "Прийняті" at bounding box center [86, 237] width 53 height 15
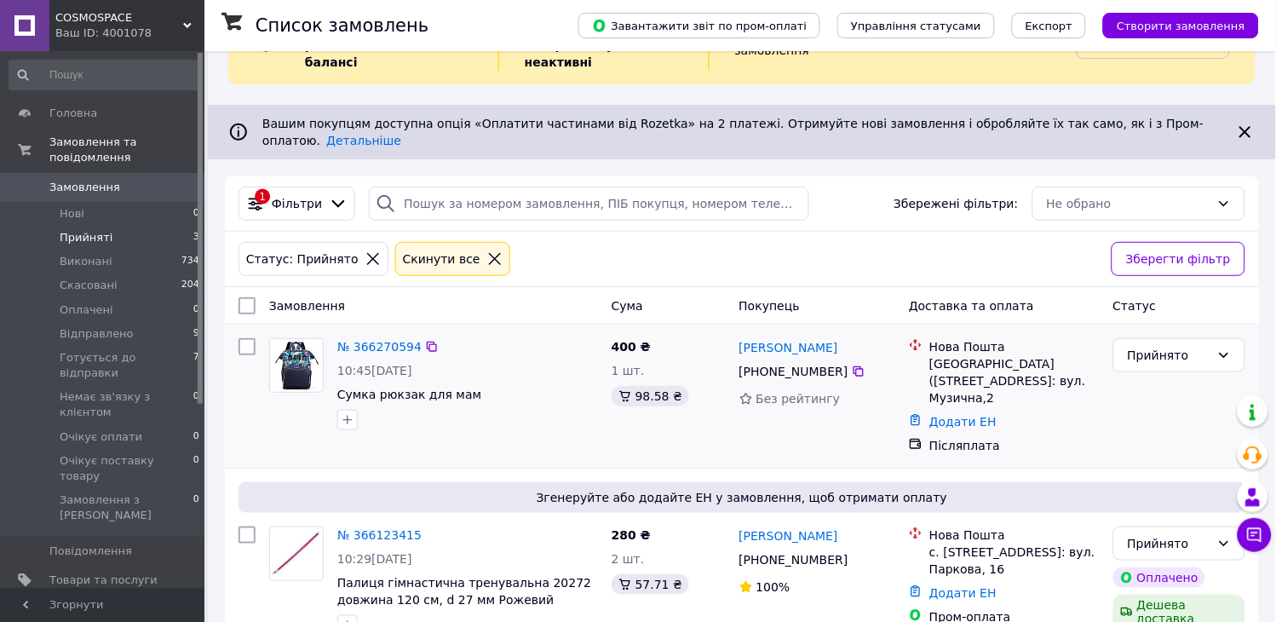
scroll to position [293, 0]
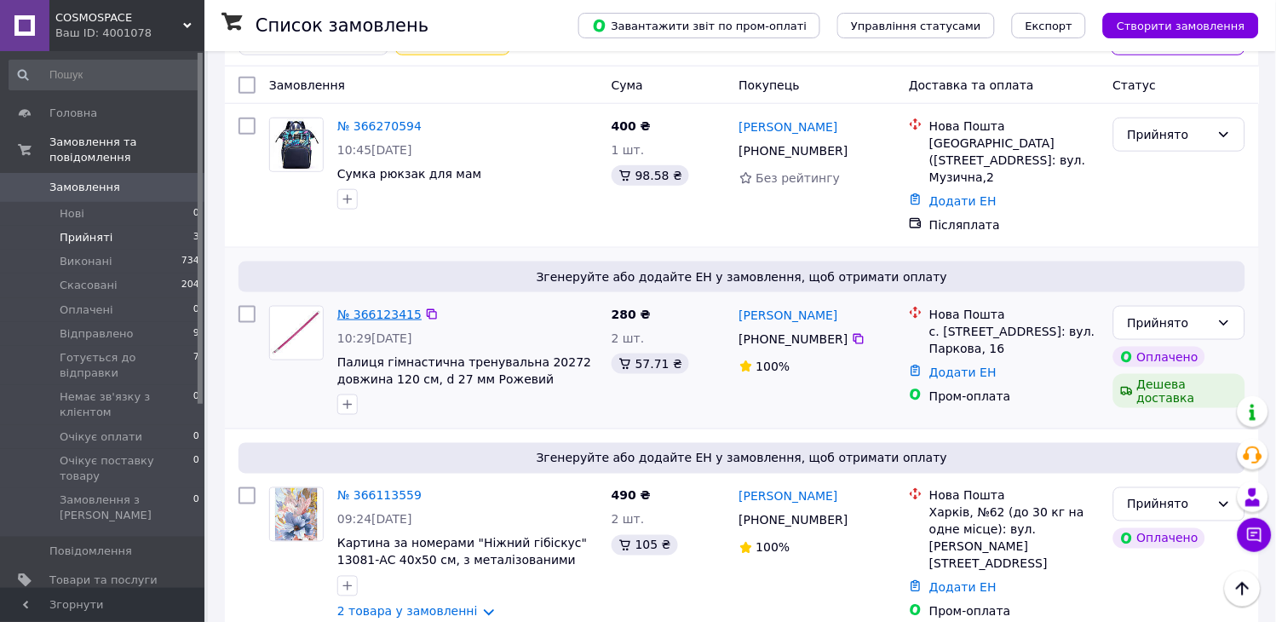
click at [368, 307] on link "№ 366123415" at bounding box center [379, 314] width 84 height 14
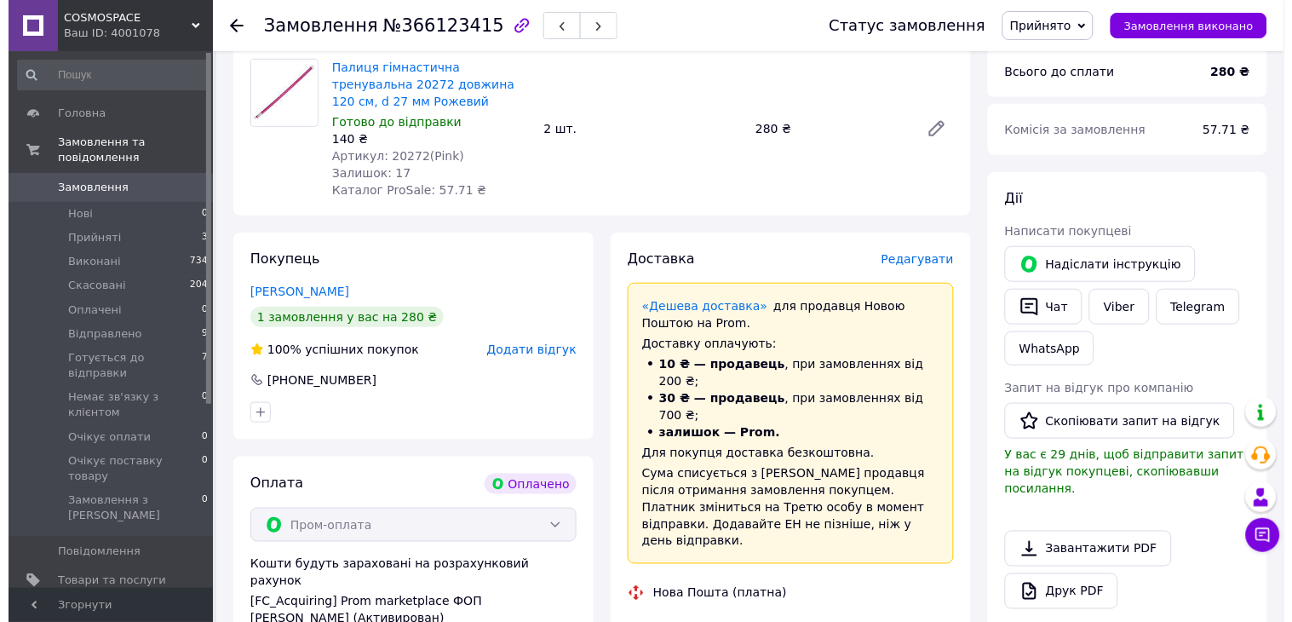
scroll to position [9, 0]
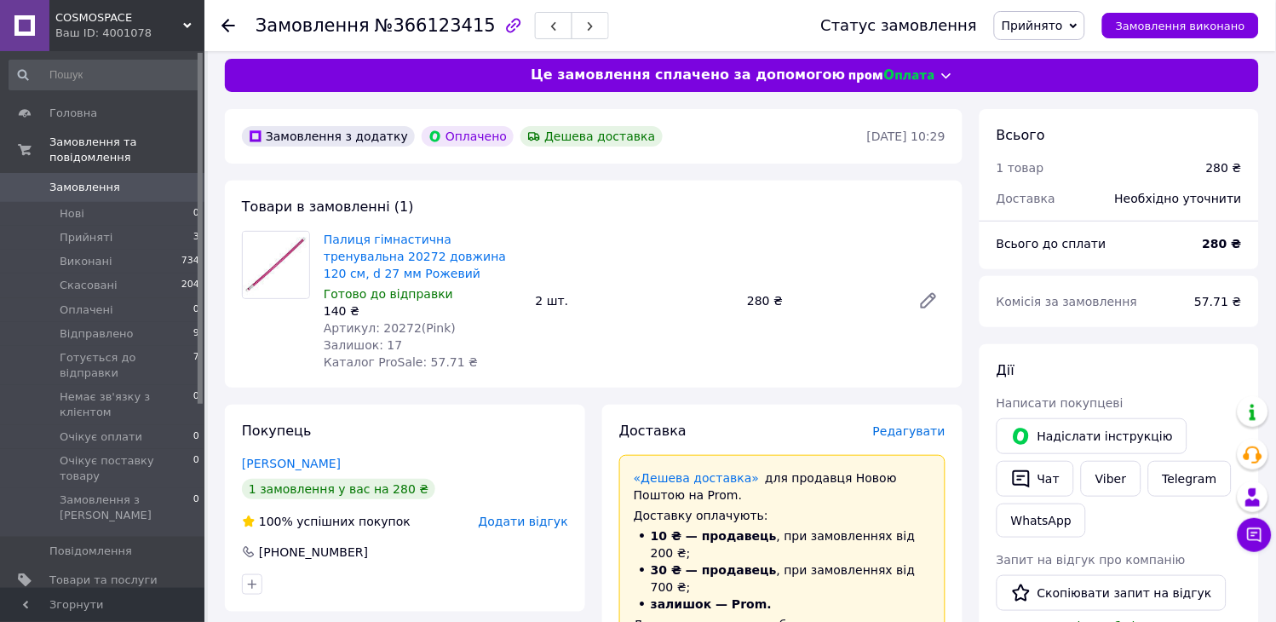
click at [920, 428] on span "Редагувати" at bounding box center [909, 431] width 72 height 14
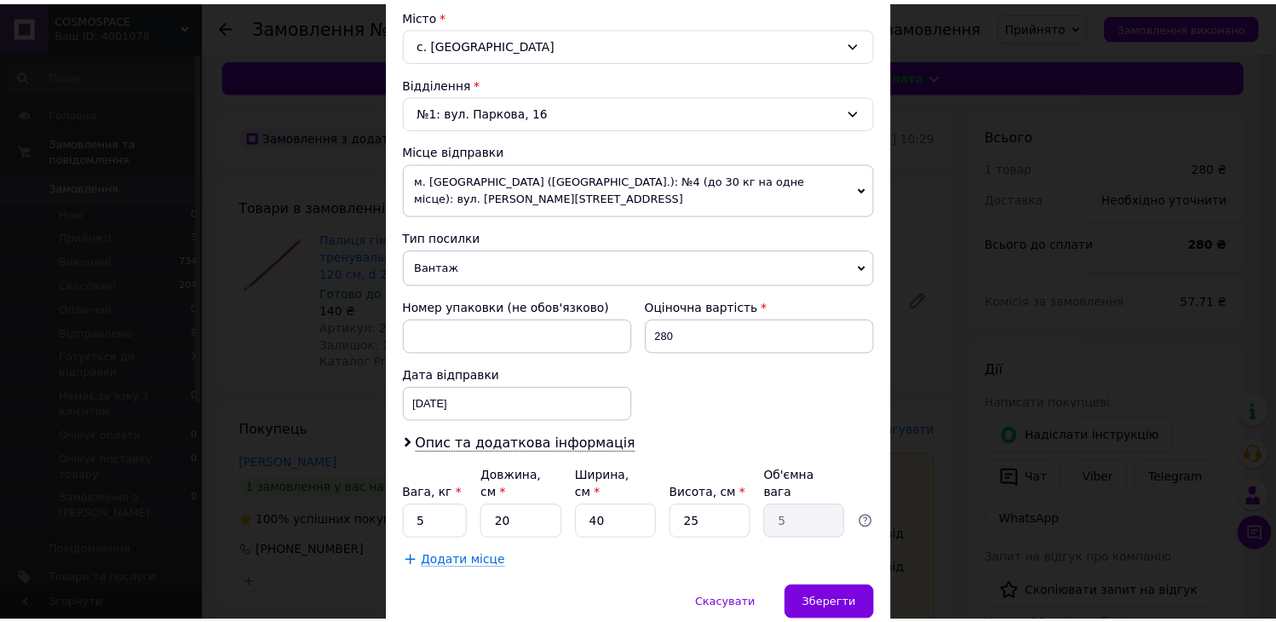
scroll to position [528, 0]
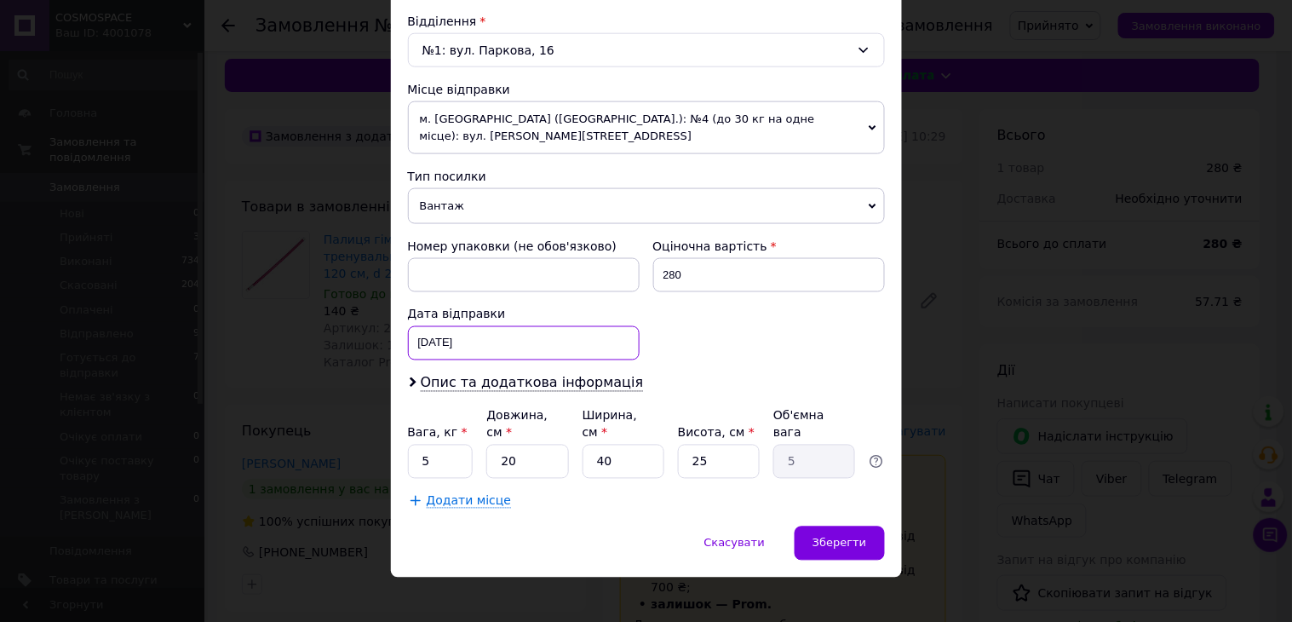
click at [468, 342] on div "[DATE] < 2025 > < Октябрь > Пн Вт Ср Чт Пт Сб Вс 29 30 1 2 3 4 5 6 7 8 9 10 11 …" at bounding box center [524, 343] width 232 height 34
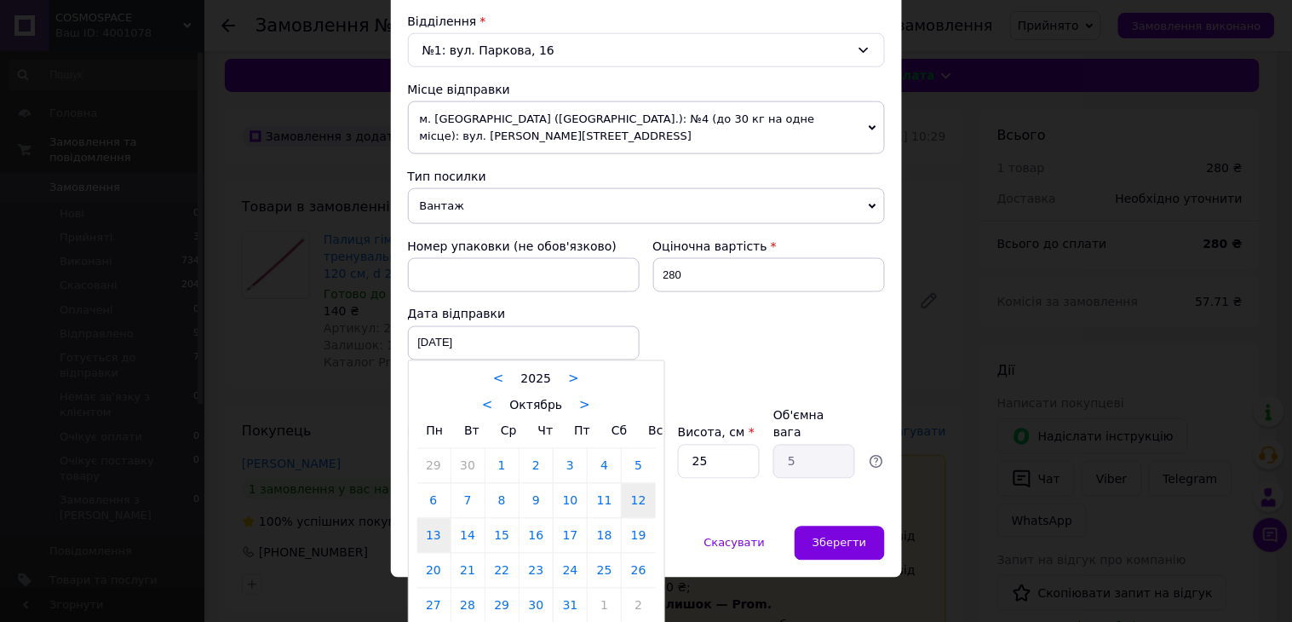
click at [429, 530] on link "13" at bounding box center [433, 536] width 33 height 34
type input "[DATE]"
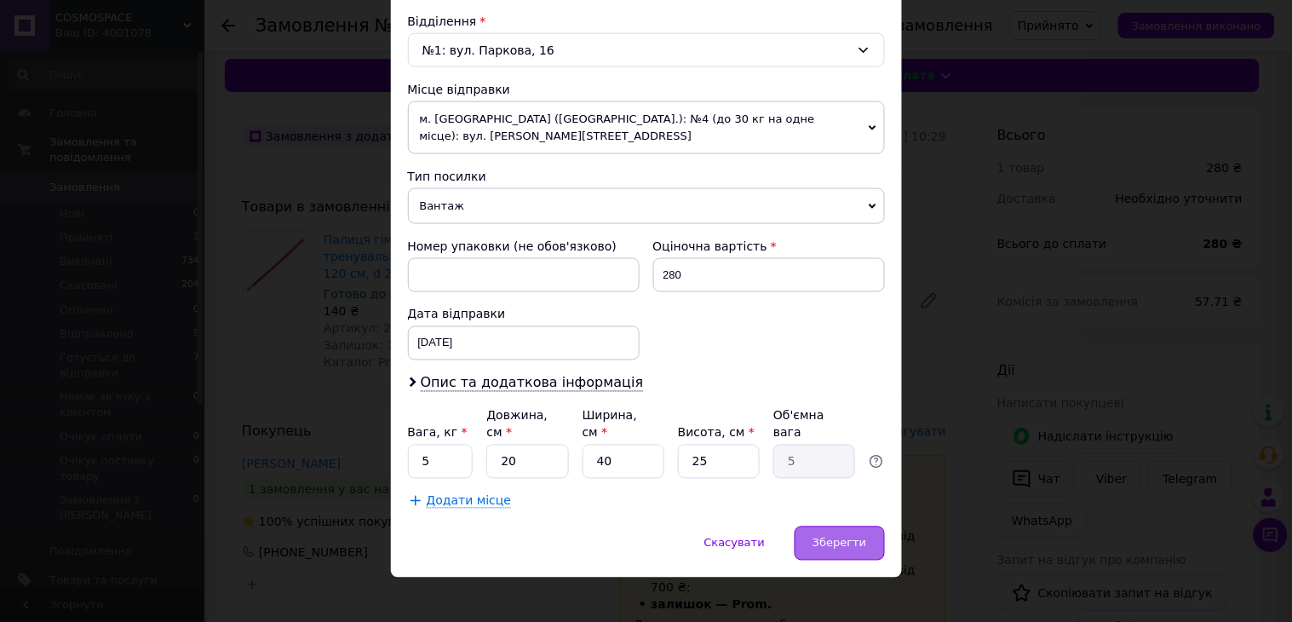
click at [823, 537] on span "Зберегти" at bounding box center [840, 543] width 54 height 13
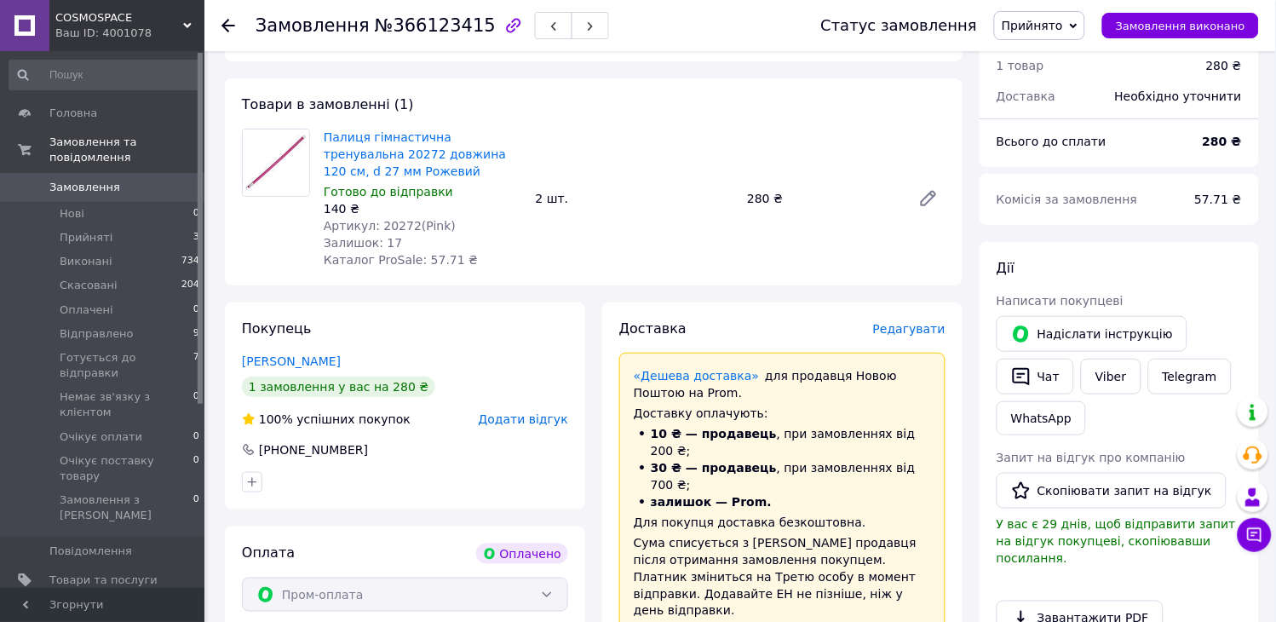
scroll to position [104, 0]
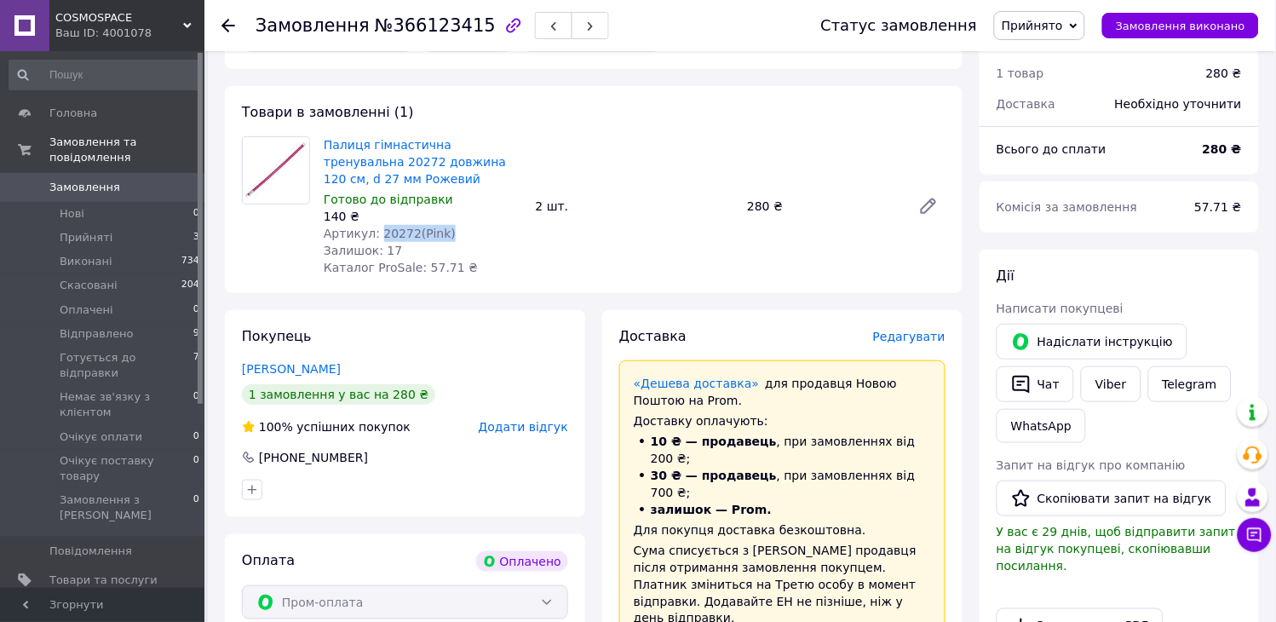
drag, startPoint x: 440, startPoint y: 227, endPoint x: 373, endPoint y: 236, distance: 67.0
click at [373, 236] on div "Артикул: 20272(Pink)" at bounding box center [423, 233] width 198 height 17
copy span "20272(Pink)"
drag, startPoint x: 386, startPoint y: 259, endPoint x: 387, endPoint y: 249, distance: 10.3
click at [388, 254] on div "Палиця гімнастична тренувальна 20272 довжина 120 см, d 27 мм Рожевий Готово до …" at bounding box center [423, 206] width 212 height 147
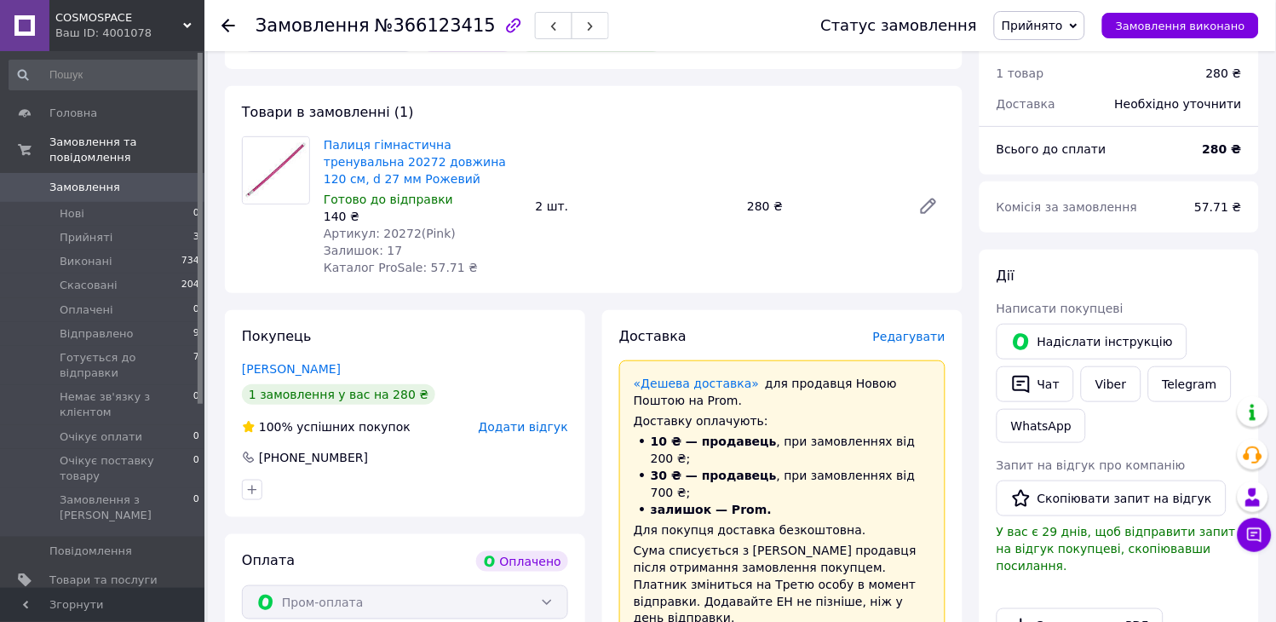
click at [461, 228] on div "Артикул: 20272(Pink)" at bounding box center [423, 233] width 198 height 17
drag, startPoint x: 460, startPoint y: 239, endPoint x: 419, endPoint y: 228, distance: 42.1
click at [422, 231] on div "Артикул: 20272(Pink)" at bounding box center [423, 233] width 198 height 17
click at [416, 228] on span "Артикул: 20272(Pink)" at bounding box center [390, 234] width 132 height 14
click at [455, 222] on div "140 ₴" at bounding box center [423, 216] width 198 height 17
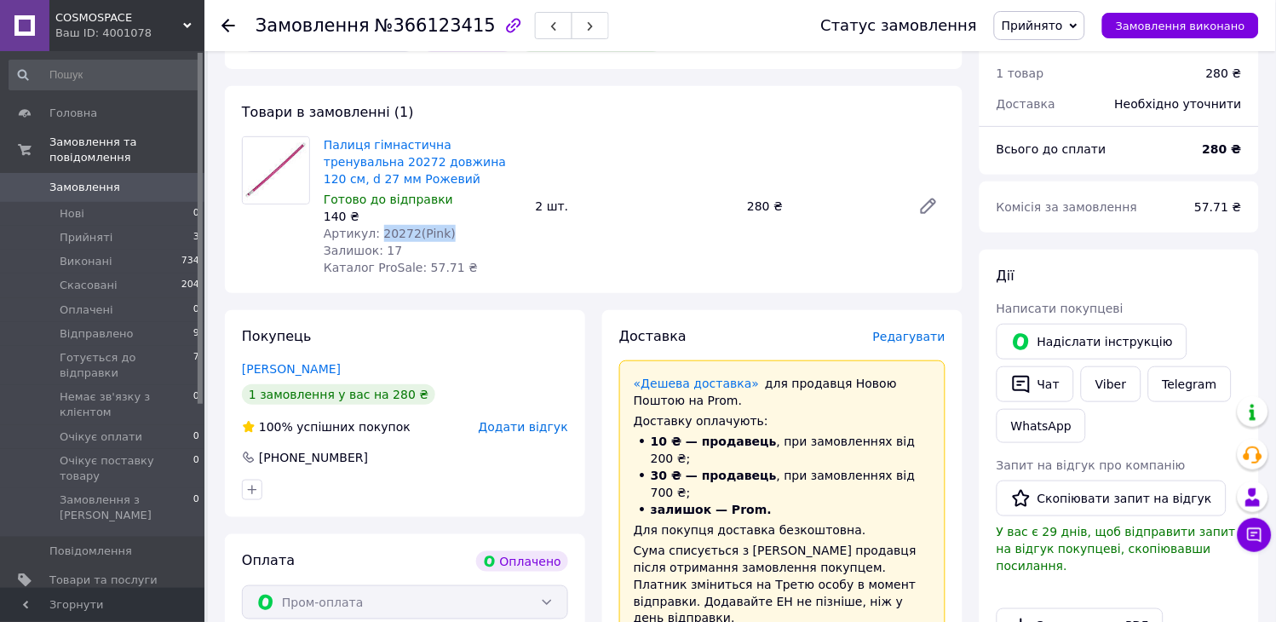
drag, startPoint x: 446, startPoint y: 233, endPoint x: 376, endPoint y: 235, distance: 70.7
click at [376, 235] on div "Артикул: 20272(Pink)" at bounding box center [423, 233] width 198 height 17
copy span "20272(Pink)"
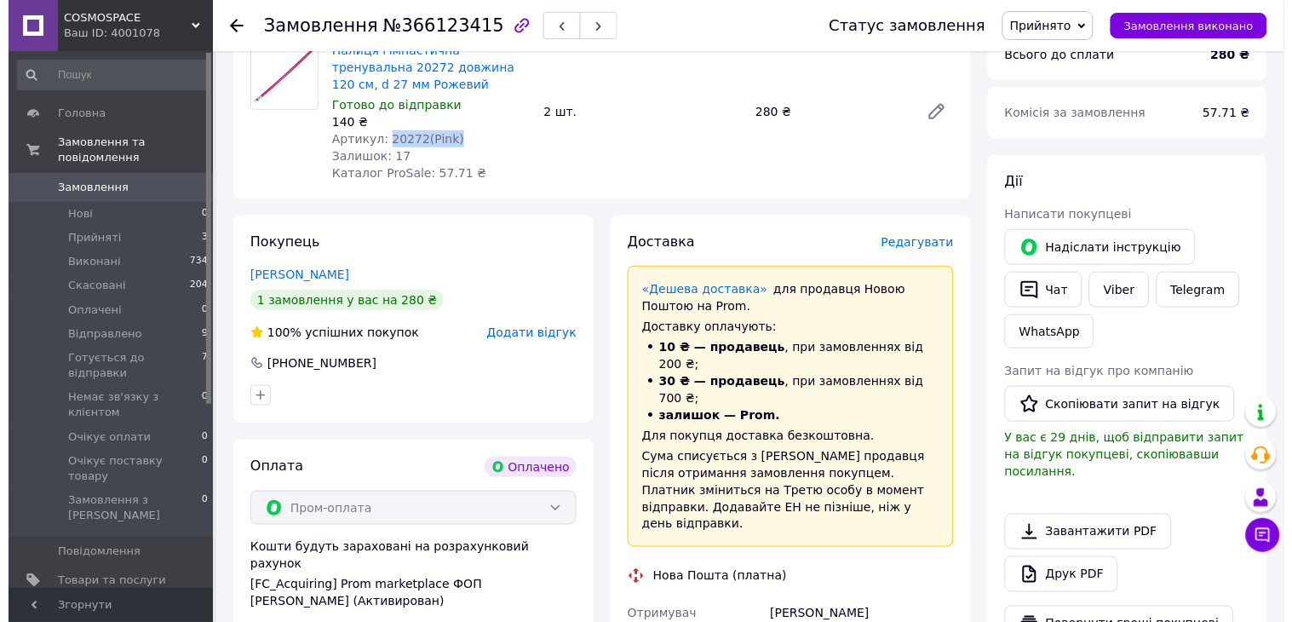
scroll to position [189, 0]
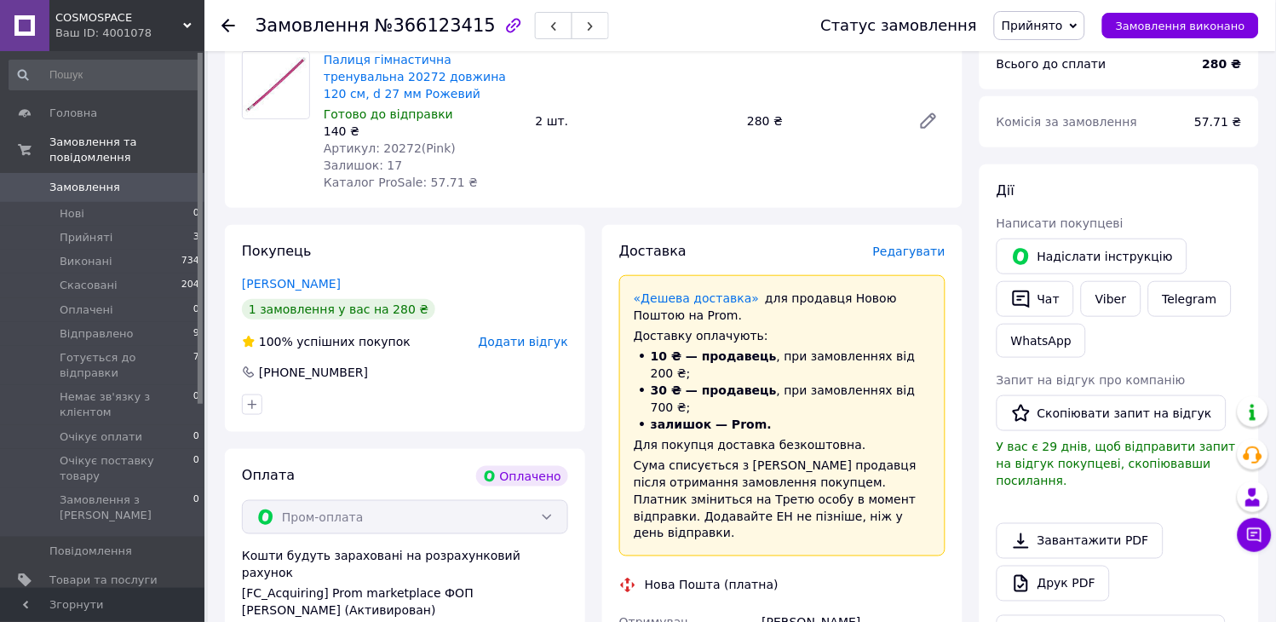
click at [924, 250] on span "Редагувати" at bounding box center [909, 251] width 72 height 14
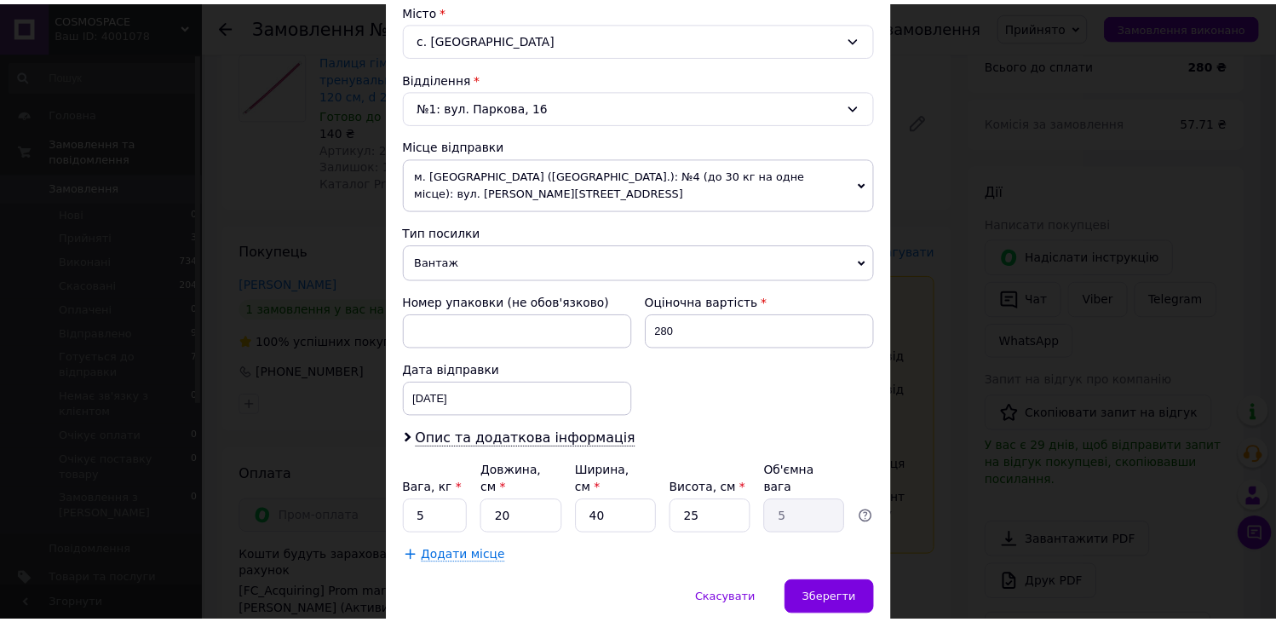
scroll to position [473, 0]
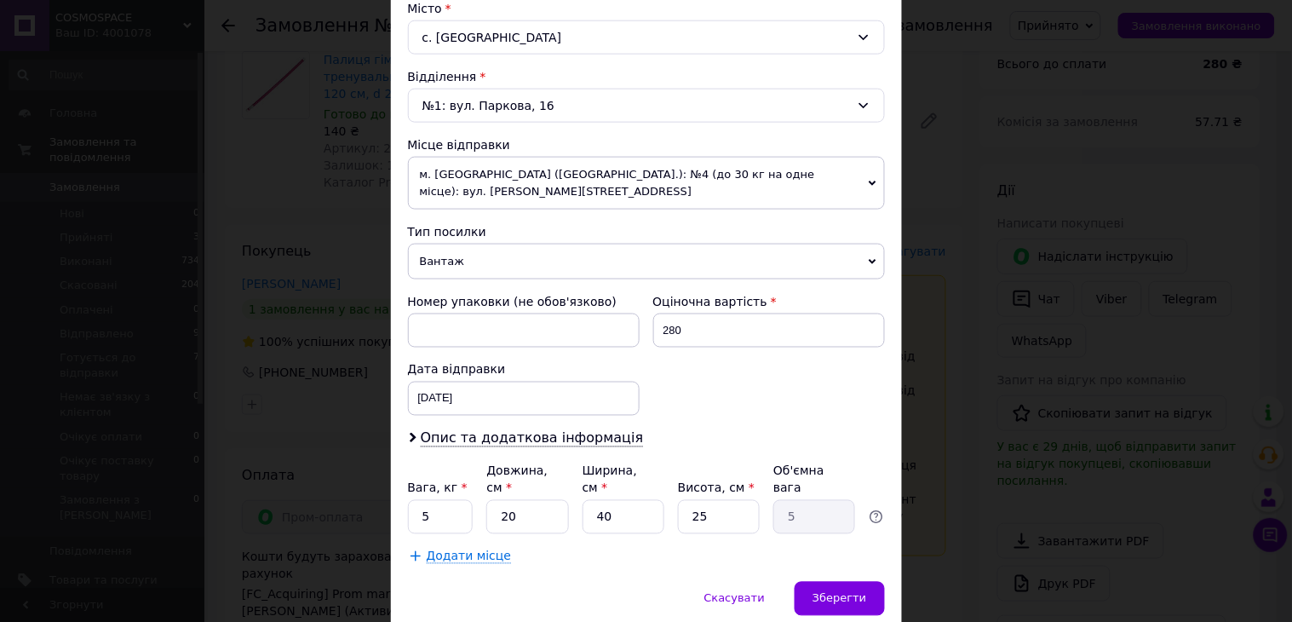
click at [517, 171] on span "м. [GEOGRAPHIC_DATA] ([GEOGRAPHIC_DATA].): №4 (до 30 кг на одне місце): вул. [P…" at bounding box center [646, 183] width 477 height 53
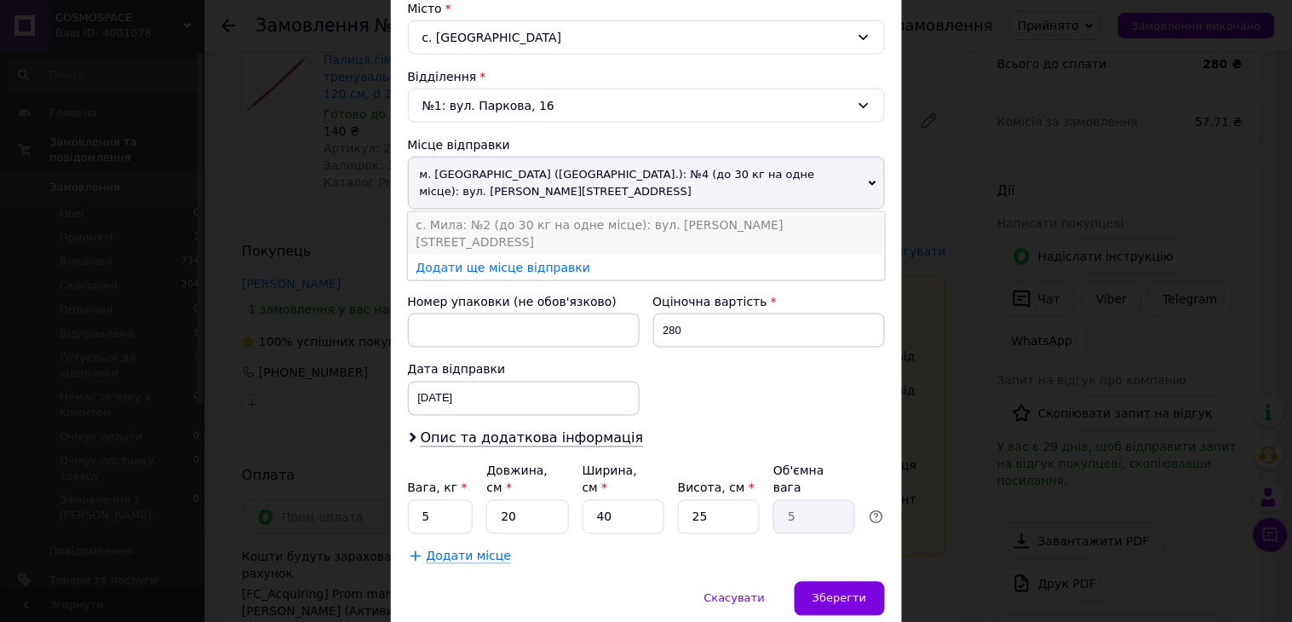
click at [582, 226] on li "с. Мила: №2 (до 30 кг на одне місце): вул. [PERSON_NAME][STREET_ADDRESS]" at bounding box center [646, 233] width 477 height 43
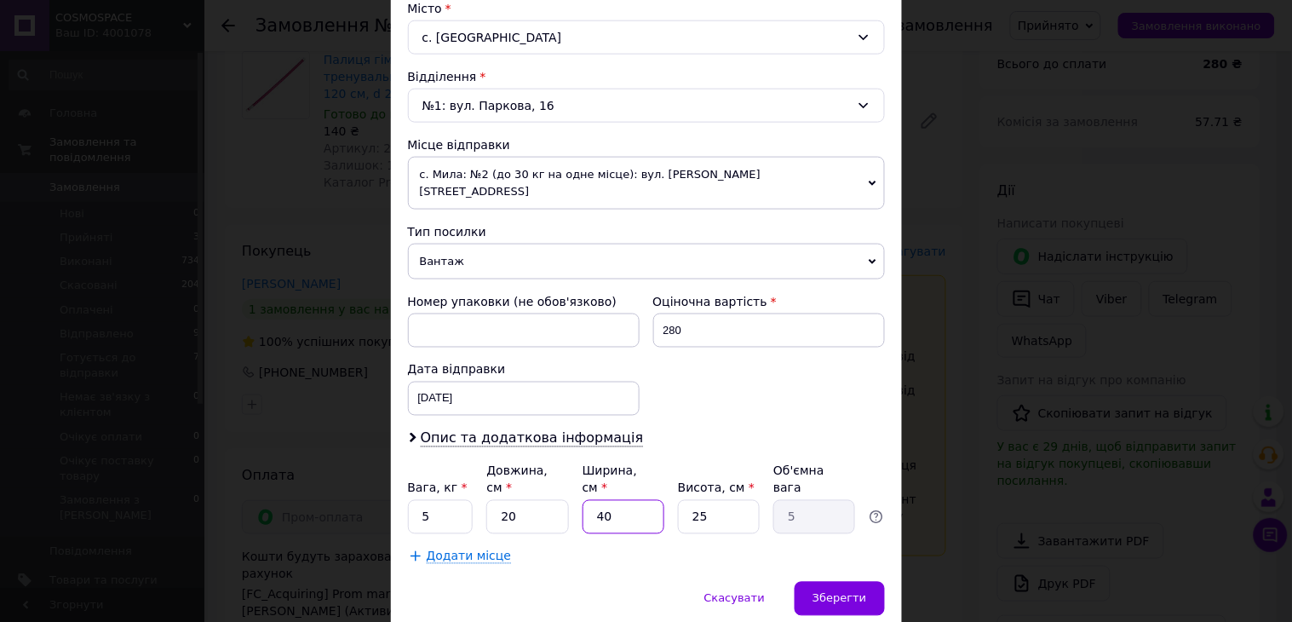
click at [625, 500] on input "40" at bounding box center [624, 517] width 82 height 34
click at [555, 500] on input "20" at bounding box center [527, 517] width 82 height 34
type input "2"
type input "0.5"
type input "1"
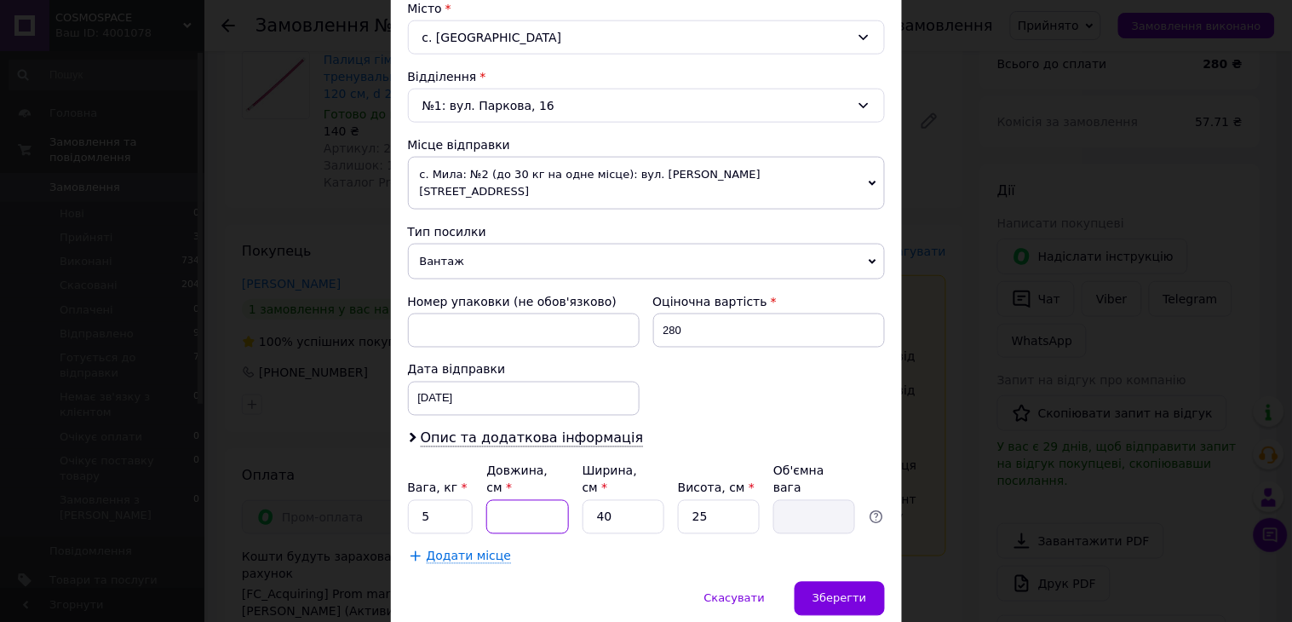
type input "0.25"
type input "12"
type input "3"
type input "120"
type input "30"
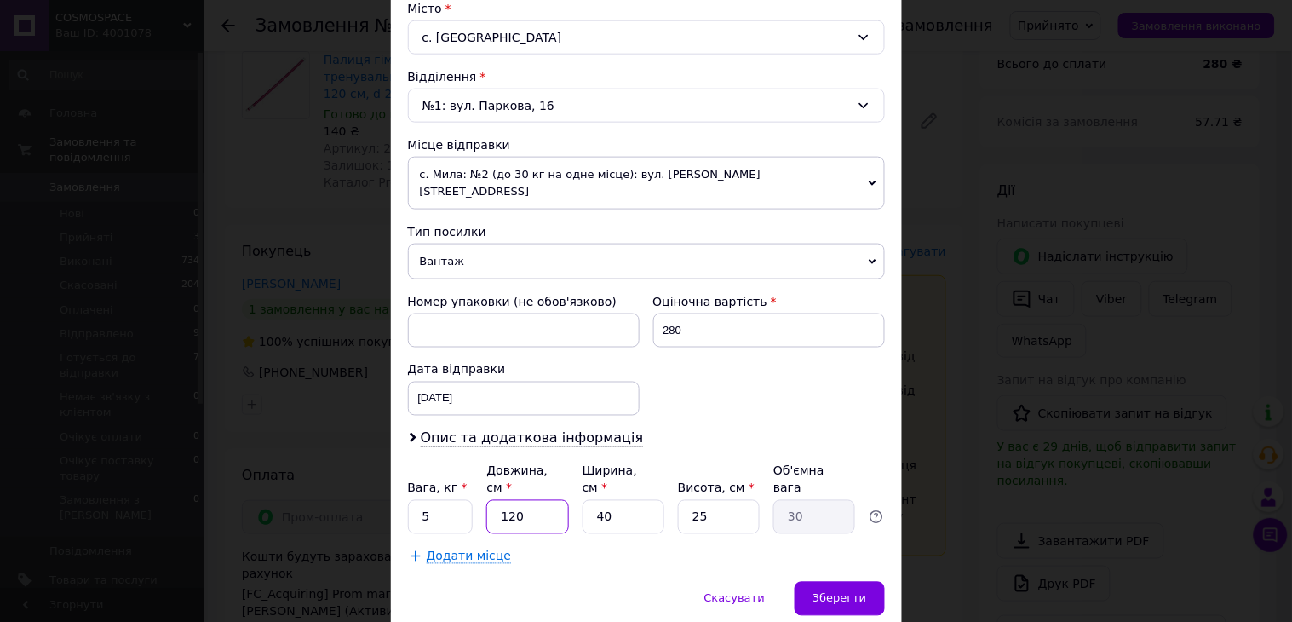
type input "120"
click at [613, 500] on input "40" at bounding box center [624, 517] width 82 height 34
type input "4"
type input "3"
type input "1"
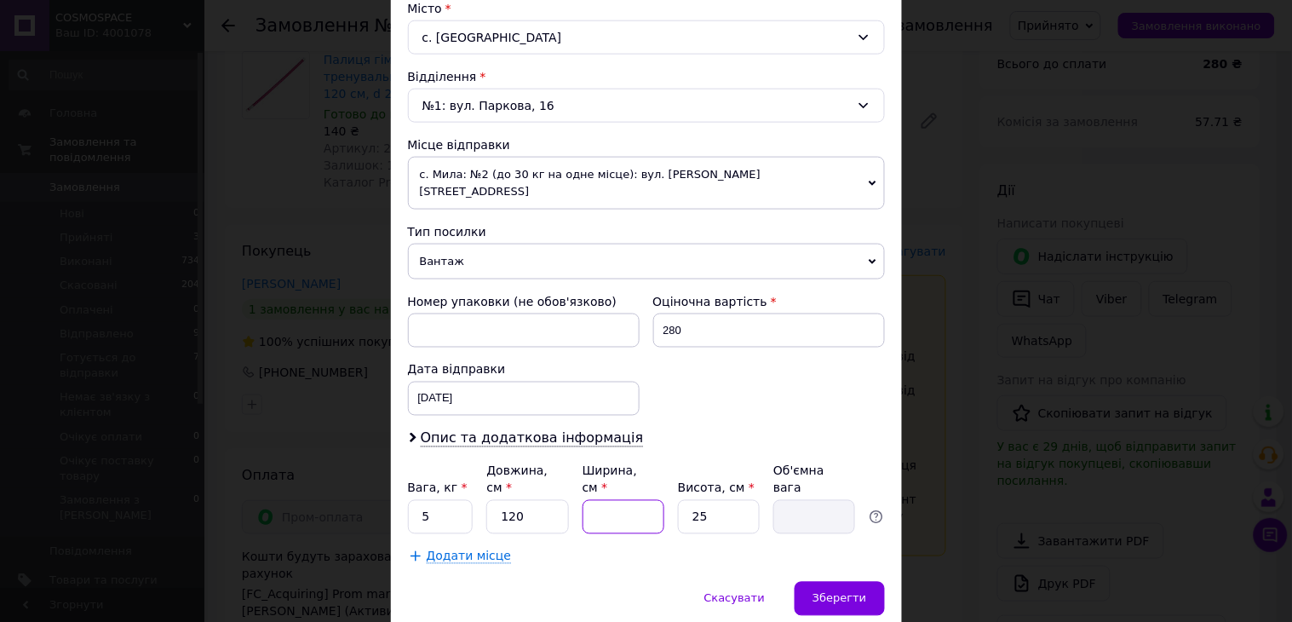
type input "0.75"
type input "10"
type input "7.5"
type input "10"
click at [724, 500] on input "25" at bounding box center [719, 517] width 82 height 34
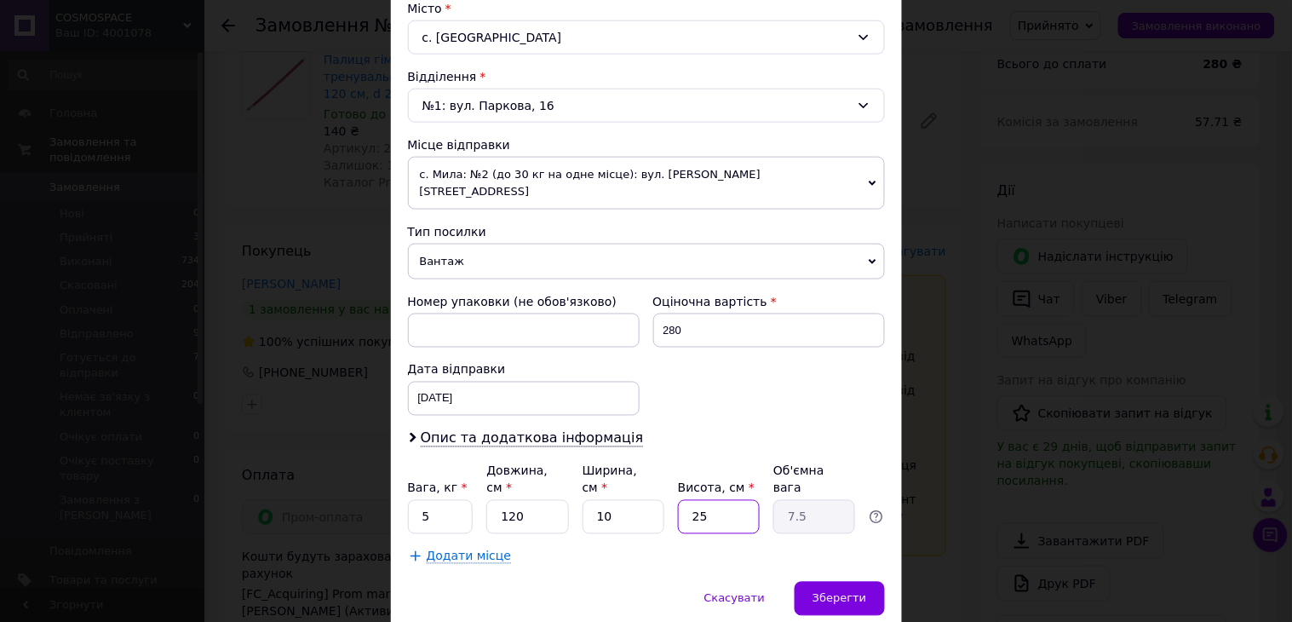
type input "2"
type input "0.6"
type input "5"
type input "1.5"
type input "5"
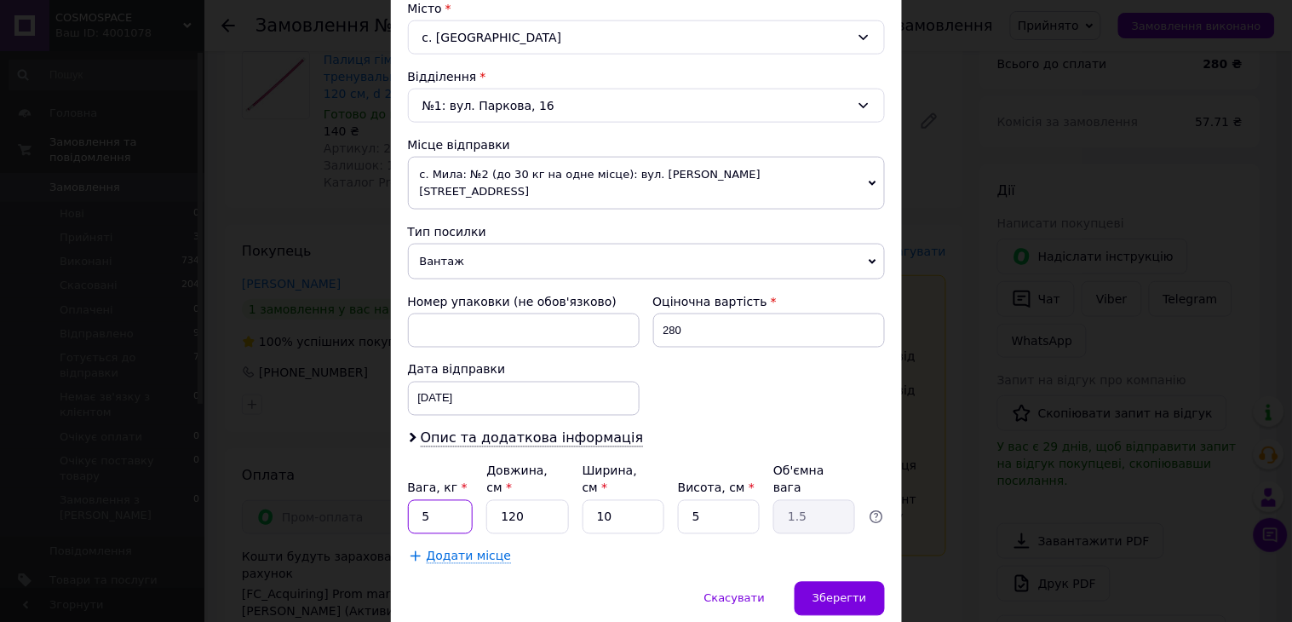
click at [438, 500] on input "5" at bounding box center [441, 517] width 66 height 34
type input "2"
click at [865, 582] on div "Зберегти" at bounding box center [839, 599] width 89 height 34
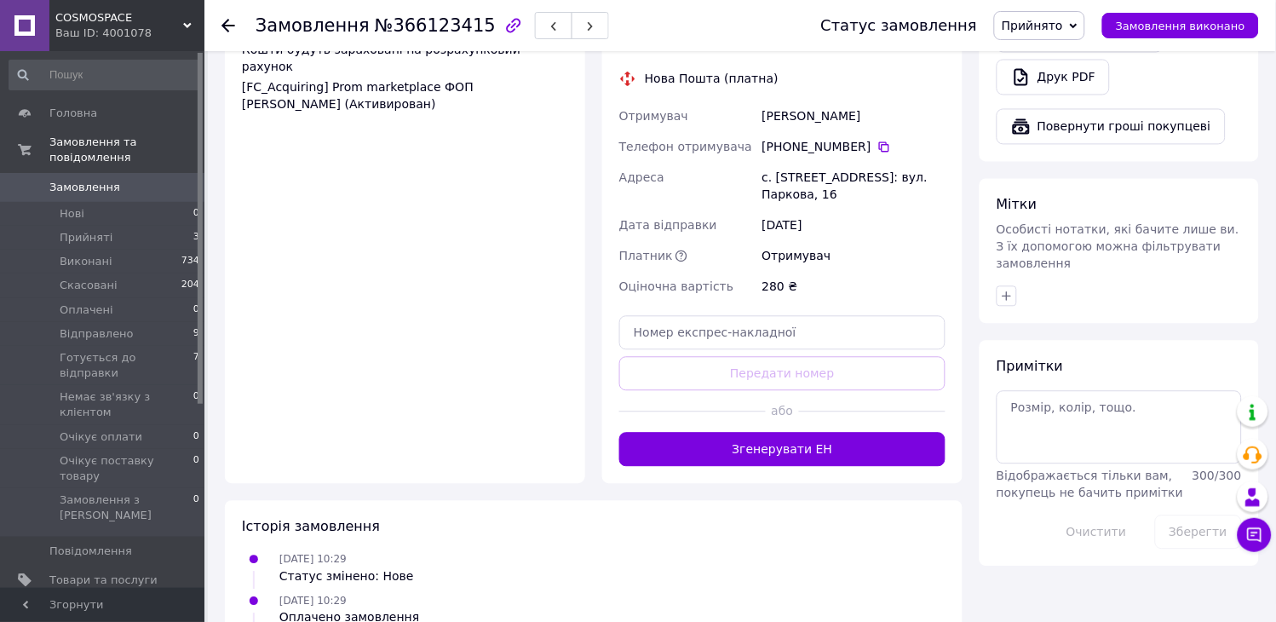
scroll to position [756, 0]
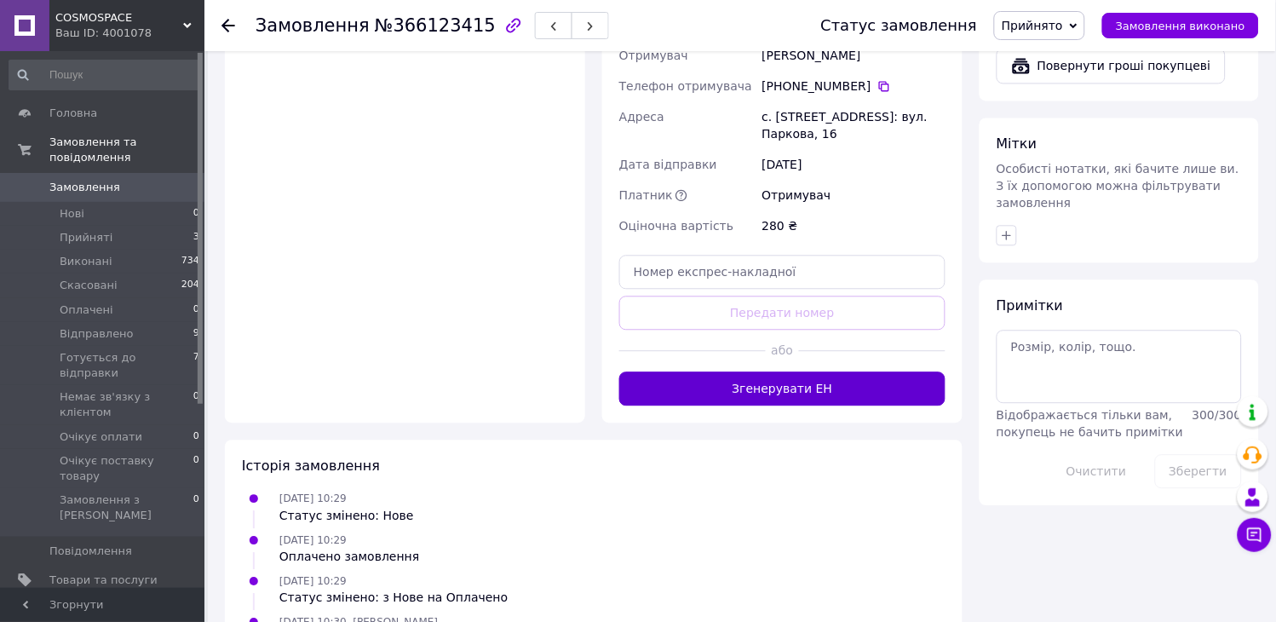
click at [836, 371] on button "Згенерувати ЕН" at bounding box center [782, 388] width 326 height 34
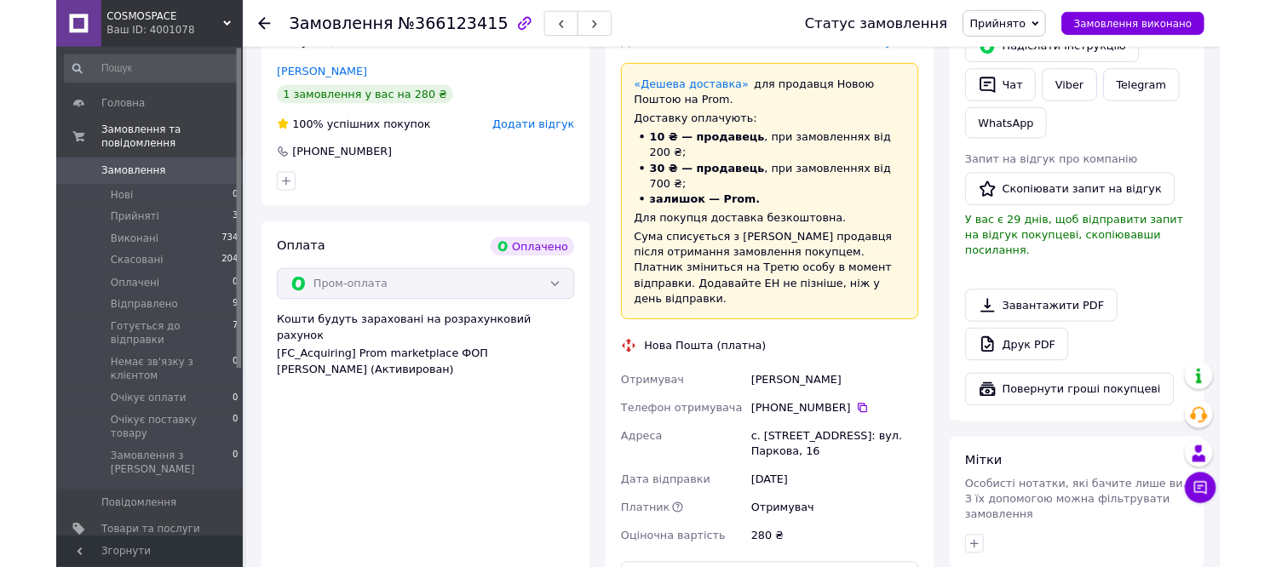
scroll to position [378, 0]
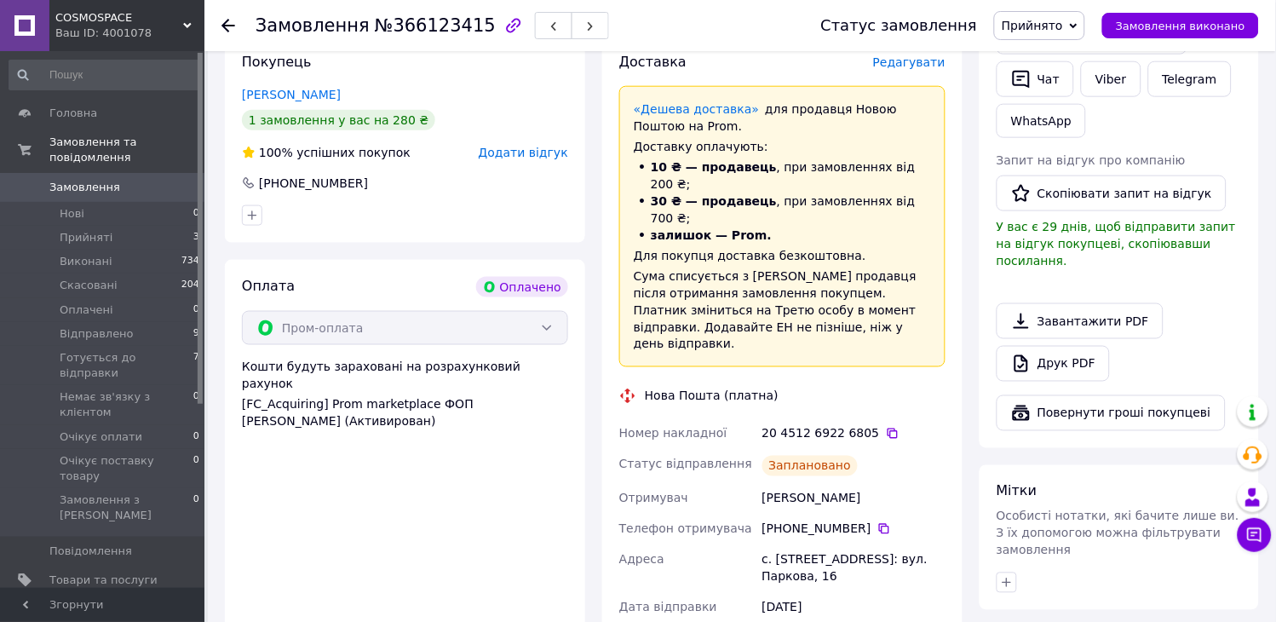
drag, startPoint x: 871, startPoint y: 463, endPoint x: 762, endPoint y: 462, distance: 109.9
click at [762, 483] on div "[PERSON_NAME]" at bounding box center [854, 498] width 190 height 31
copy div "[PERSON_NAME]"
click at [882, 425] on div "20 4512 6922 6805" at bounding box center [853, 433] width 183 height 17
click at [888, 428] on icon at bounding box center [893, 433] width 10 height 10
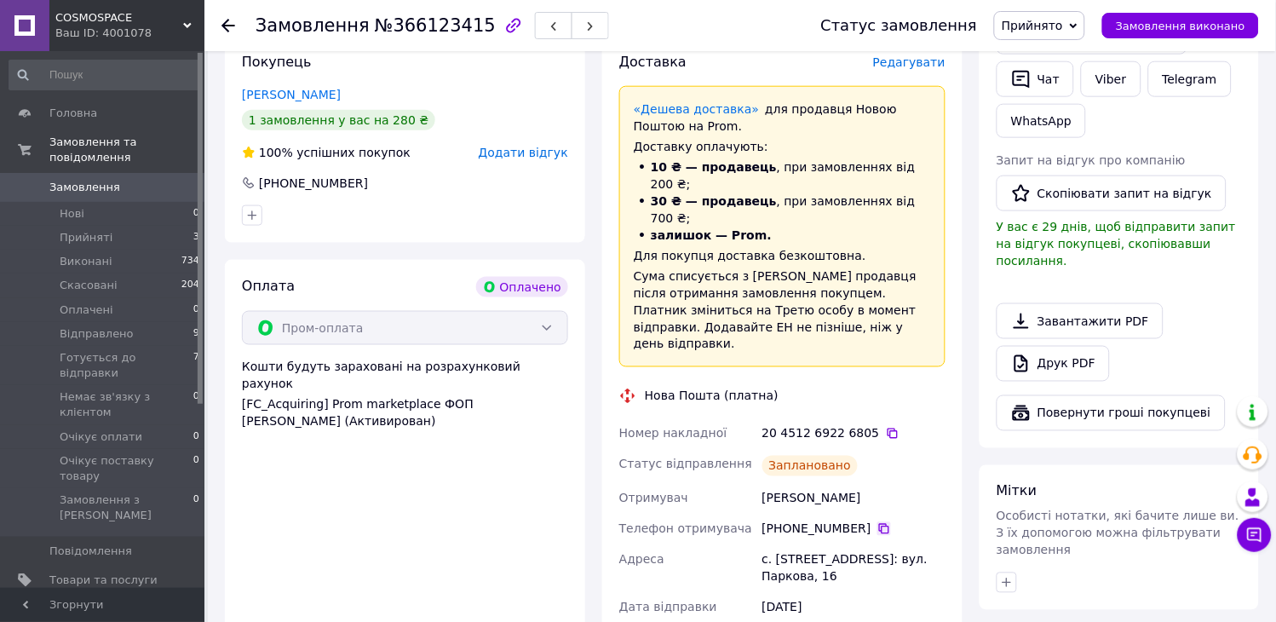
click at [879, 524] on icon at bounding box center [884, 529] width 10 height 10
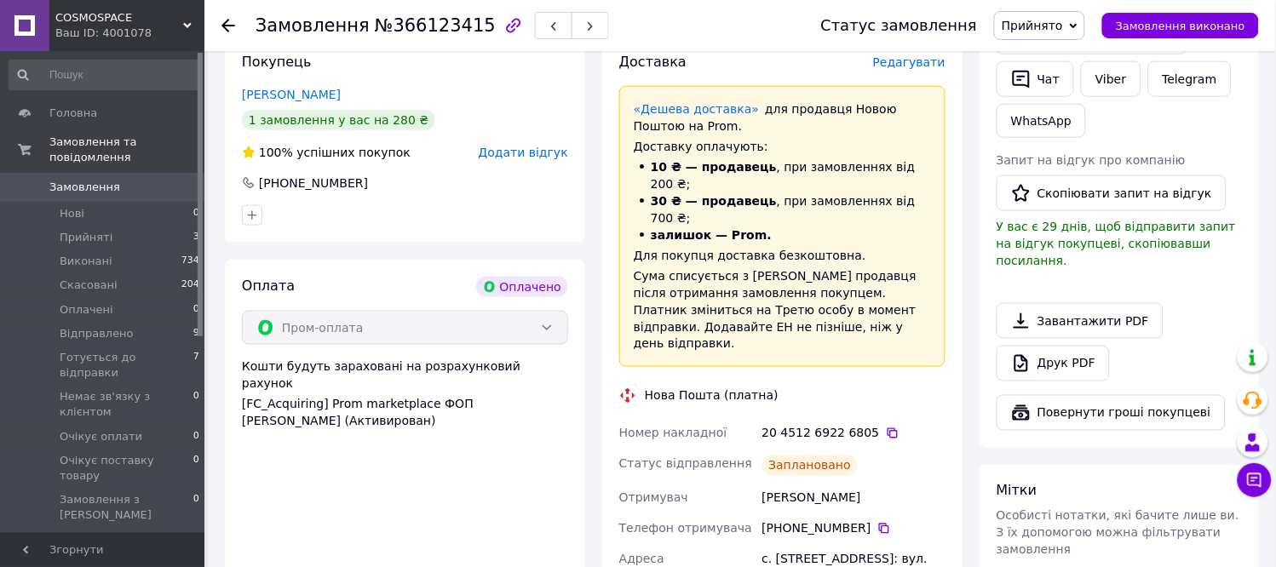
click at [1053, 26] on span "Прийнято" at bounding box center [1032, 26] width 61 height 14
click at [1066, 155] on li "Готується до відправки" at bounding box center [1076, 162] width 163 height 26
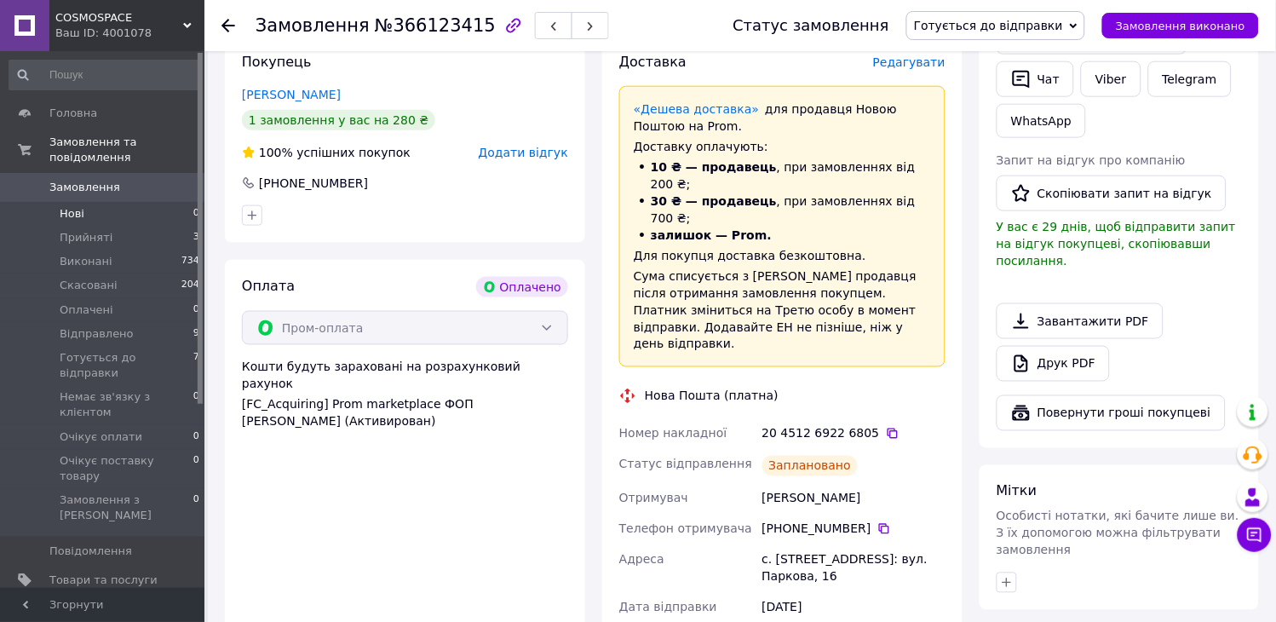
click at [154, 202] on li "Нові 0" at bounding box center [105, 214] width 210 height 24
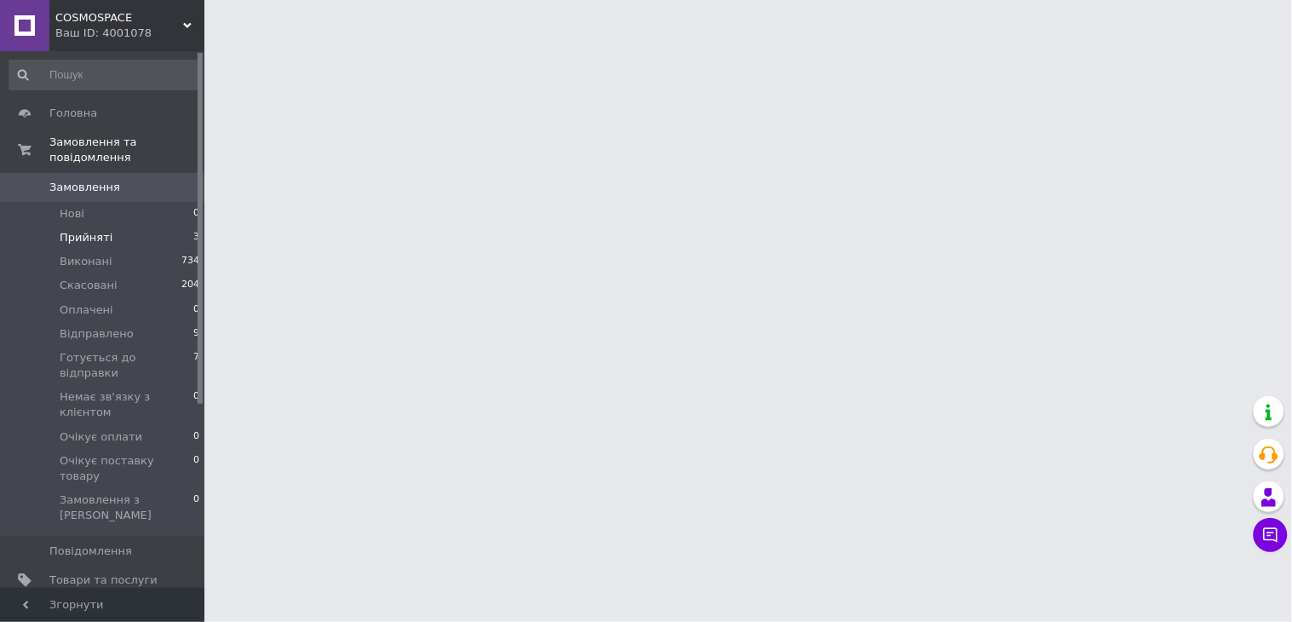
click at [158, 226] on li "Прийняті 3" at bounding box center [105, 238] width 210 height 24
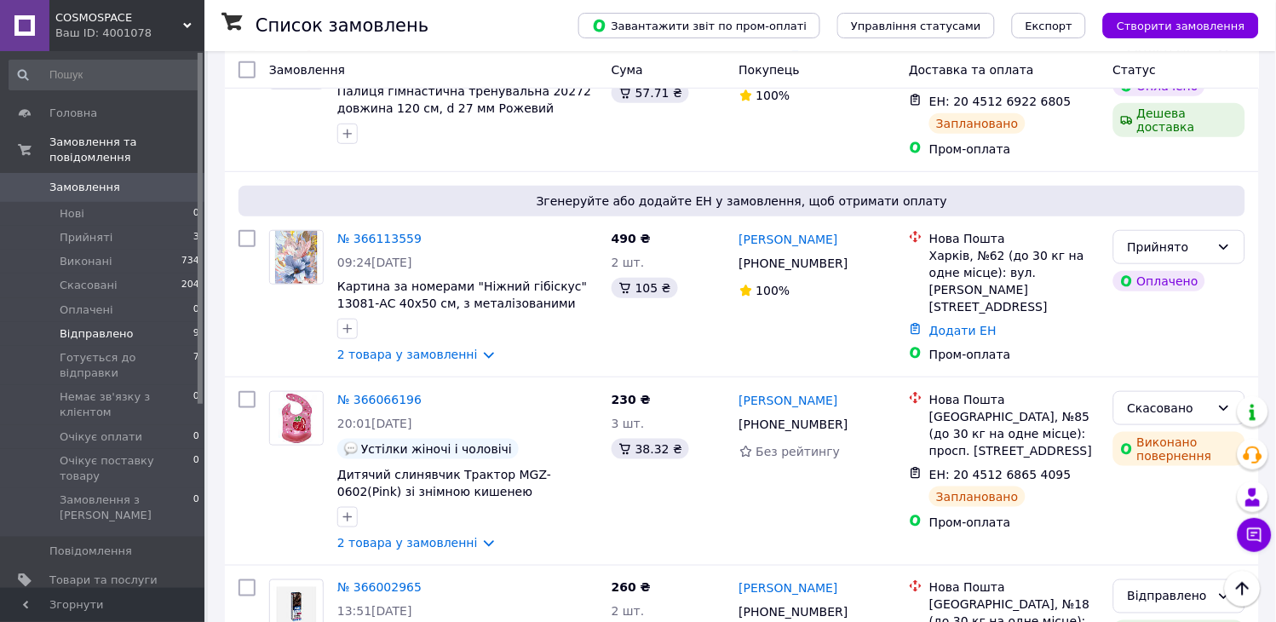
scroll to position [1572, 0]
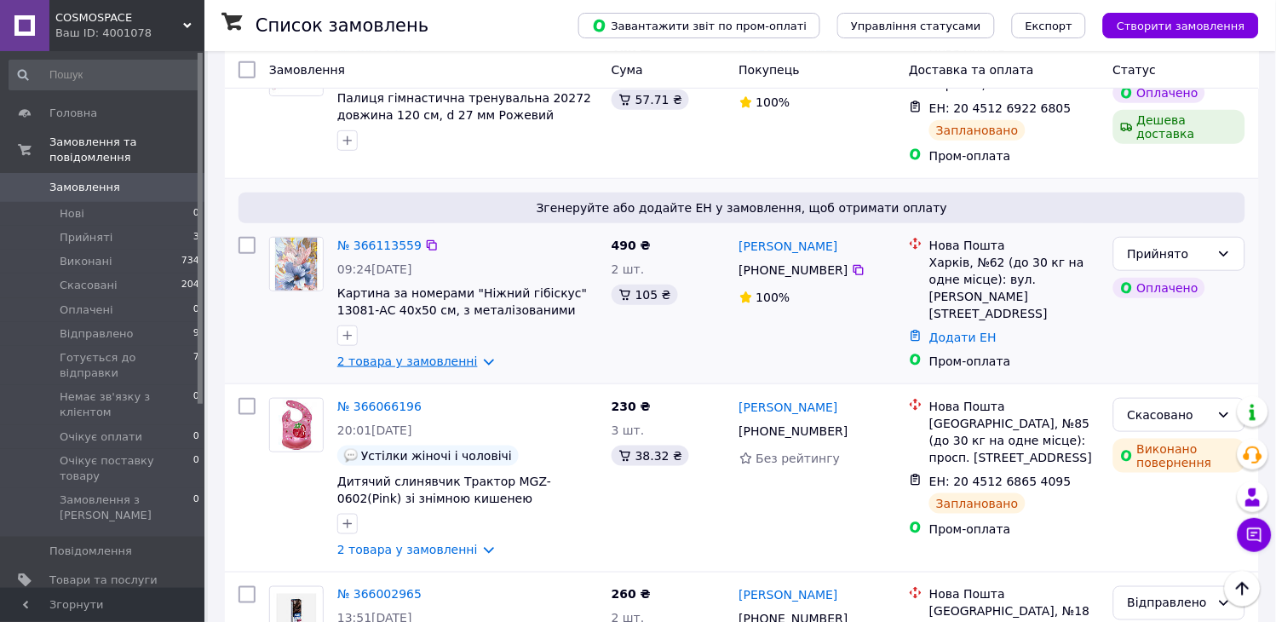
click at [388, 354] on link "2 товара у замовленні" at bounding box center [407, 361] width 141 height 14
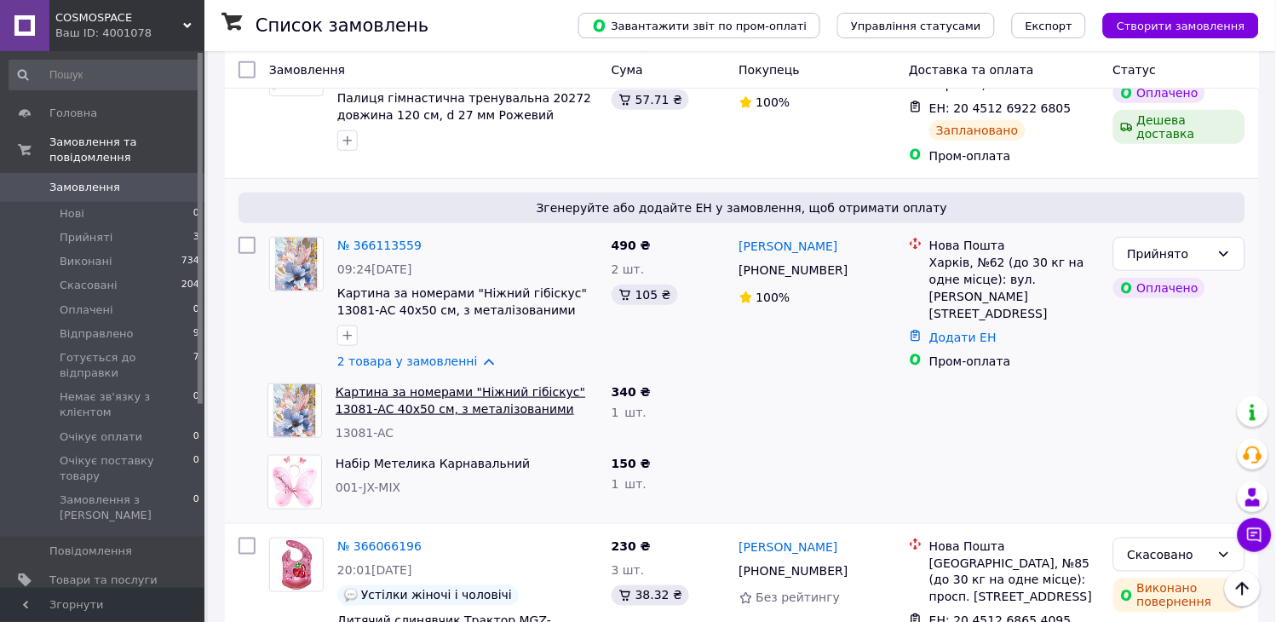
click at [467, 385] on link "Картина за номерами "Ніжний гібіскус" 13081-AC 40х50 см, з металізованими фарба…" at bounding box center [461, 409] width 250 height 48
